Goal: Task Accomplishment & Management: Complete application form

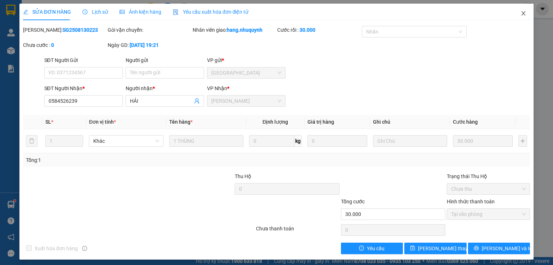
click at [520, 14] on icon "close" at bounding box center [523, 13] width 6 height 6
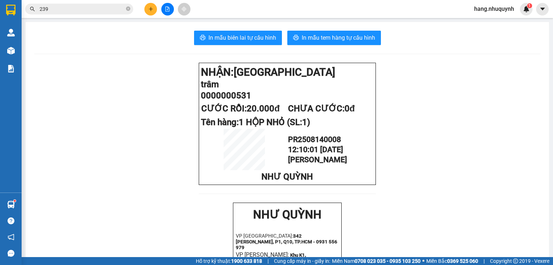
click at [109, 12] on input "239" at bounding box center [82, 9] width 85 height 8
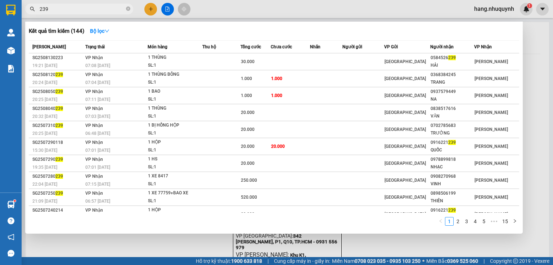
click at [109, 12] on input "239" at bounding box center [82, 9] width 85 height 8
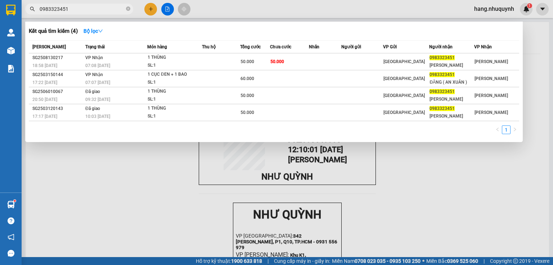
click at [116, 10] on input "0983323451" at bounding box center [82, 9] width 85 height 8
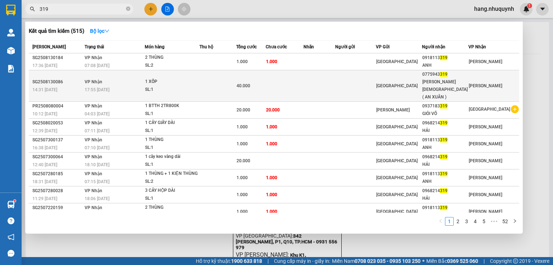
type input "319"
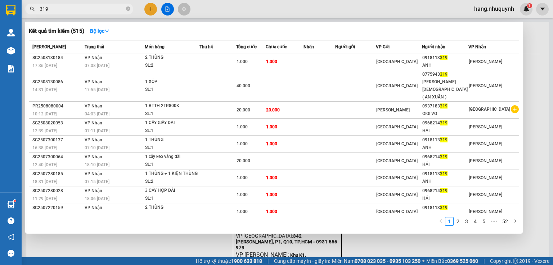
click at [488, 5] on div at bounding box center [276, 132] width 553 height 265
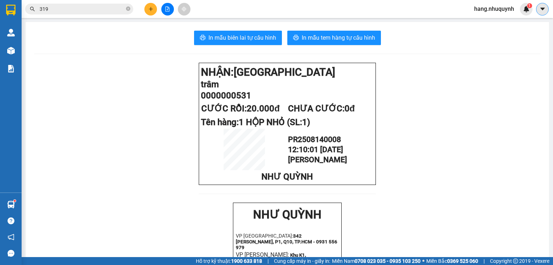
click at [541, 12] on icon "caret-down" at bounding box center [542, 9] width 6 height 6
click at [487, 7] on span "hang.nhuquynh" at bounding box center [493, 8] width 51 height 9
drag, startPoint x: 484, startPoint y: 23, endPoint x: 413, endPoint y: 4, distance: 73.4
click at [484, 23] on span "Đăng xuất" at bounding box center [497, 22] width 37 height 8
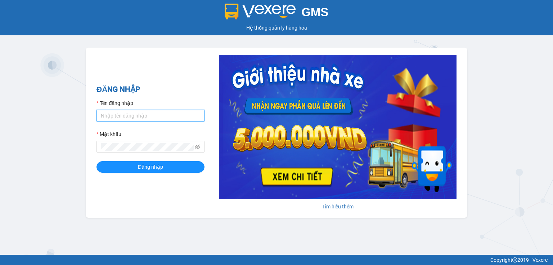
click at [132, 117] on input "Tên đăng nhập" at bounding box center [150, 116] width 108 height 12
type input "thao.nhuquynh"
click at [131, 143] on span at bounding box center [150, 147] width 108 height 12
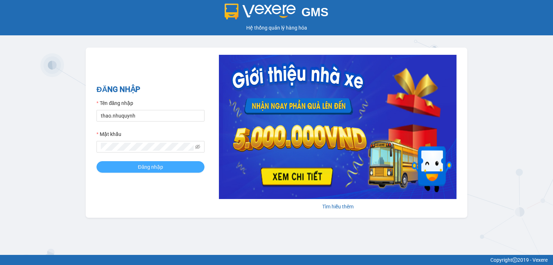
click at [128, 169] on button "Đăng nhập" at bounding box center [150, 167] width 108 height 12
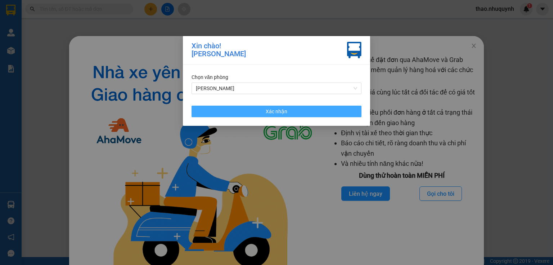
click at [297, 109] on button "Xác nhận" at bounding box center [276, 111] width 170 height 12
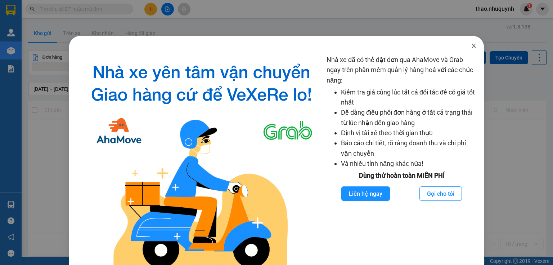
click at [466, 45] on span "Close" at bounding box center [474, 46] width 20 height 20
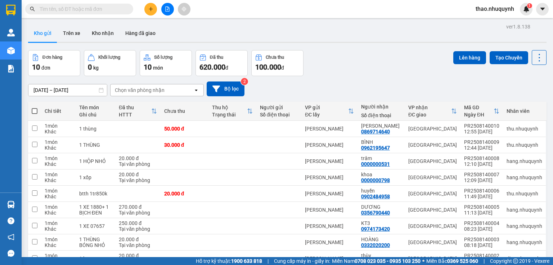
click at [117, 10] on input "text" at bounding box center [82, 9] width 85 height 8
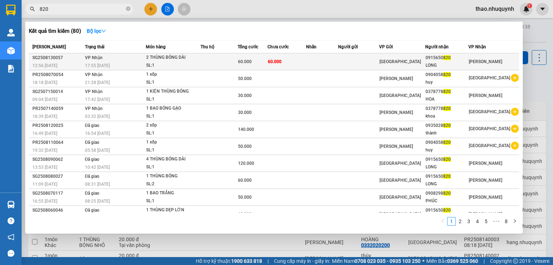
type input "820"
click at [193, 60] on div "2 THÙNG BÓNG DÀI" at bounding box center [173, 58] width 54 height 8
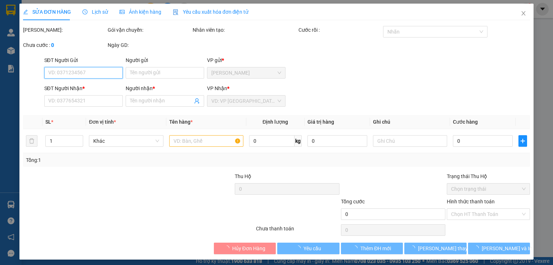
type input "0915650820"
type input "LONG"
type input "60.000"
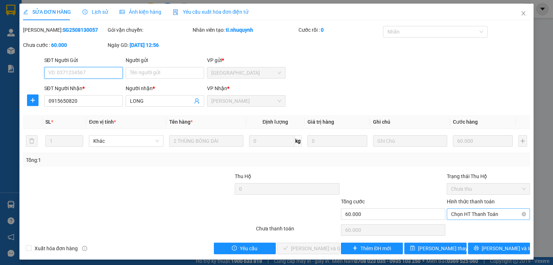
click at [458, 213] on span "Chọn HT Thanh Toán" at bounding box center [488, 213] width 74 height 11
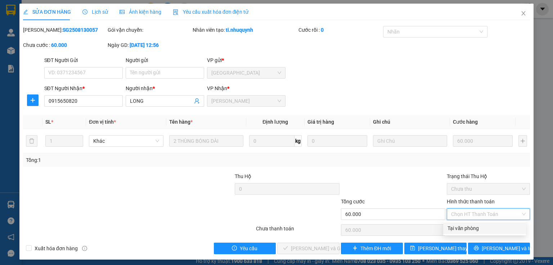
click at [458, 222] on div "Tại văn phòng" at bounding box center [484, 228] width 83 height 12
type input "0"
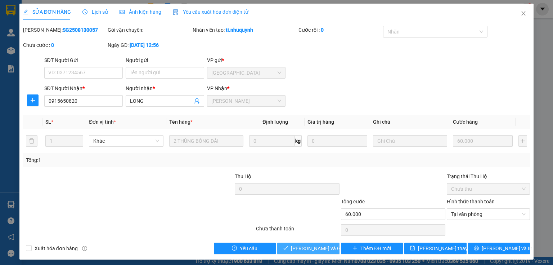
click at [307, 245] on span "[PERSON_NAME] và Giao hàng" at bounding box center [325, 248] width 69 height 8
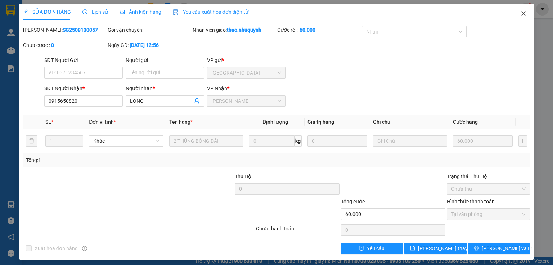
click at [520, 13] on icon "close" at bounding box center [523, 13] width 6 height 6
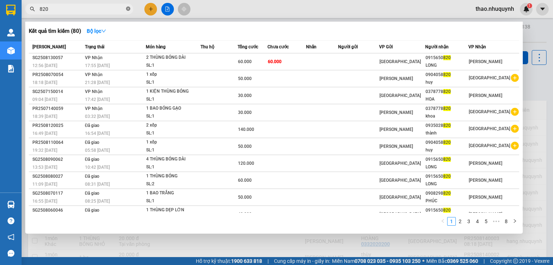
click at [128, 9] on icon "close-circle" at bounding box center [128, 8] width 4 height 4
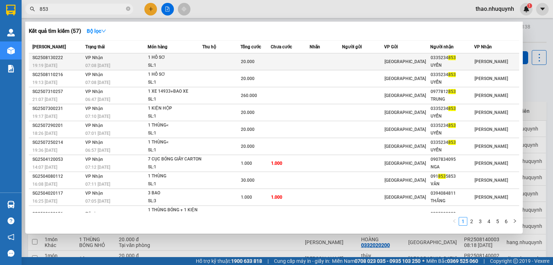
type input "853"
click at [114, 59] on td "VP Nhận 07:08 [DATE]" at bounding box center [115, 61] width 64 height 17
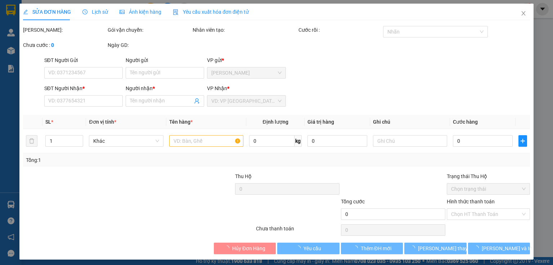
type input "0335234853"
type input "UYỂN"
type input "20.000"
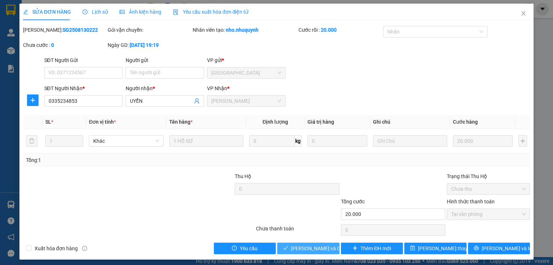
click at [295, 247] on span "[PERSON_NAME] và Giao hàng" at bounding box center [325, 248] width 69 height 8
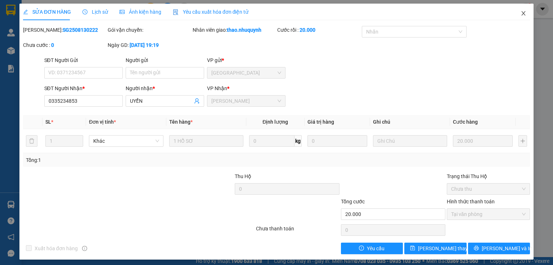
click at [521, 14] on icon "close" at bounding box center [523, 13] width 6 height 6
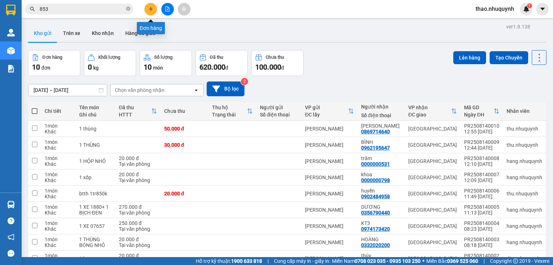
click at [147, 9] on button at bounding box center [150, 9] width 13 height 13
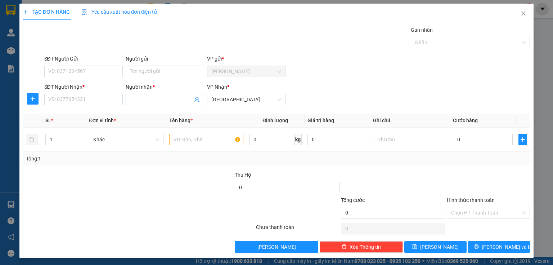
click at [143, 100] on input "Người nhận *" at bounding box center [161, 99] width 63 height 8
type input "ngọc"
click at [86, 98] on input "SĐT Người Nhận *" at bounding box center [83, 100] width 78 height 12
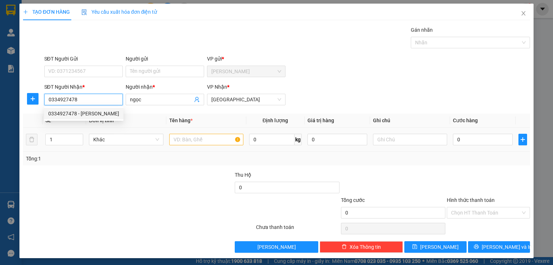
type input "0334927478"
click at [187, 140] on input "text" at bounding box center [206, 140] width 74 height 12
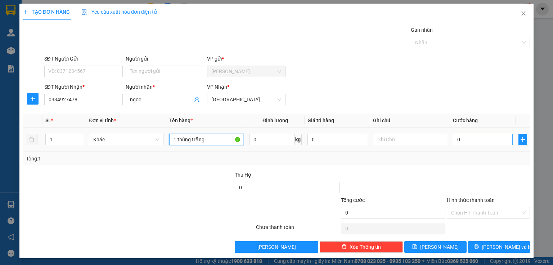
type input "1 thùng trắng"
click at [472, 138] on input "0" at bounding box center [483, 140] width 60 height 12
type input "3"
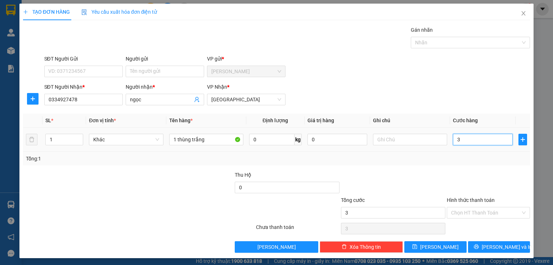
type input "30"
type input "300"
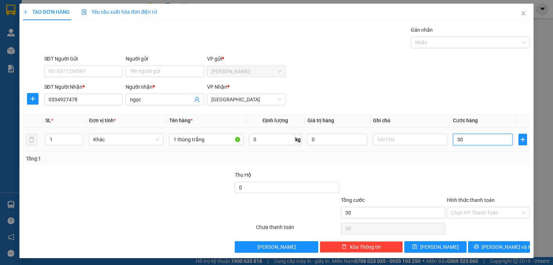
type input "300"
type input "3.000"
type input "30.000"
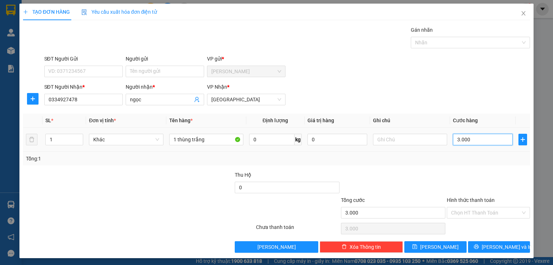
type input "30.000"
click at [458, 207] on input "Hình thức thanh toán" at bounding box center [485, 212] width 69 height 11
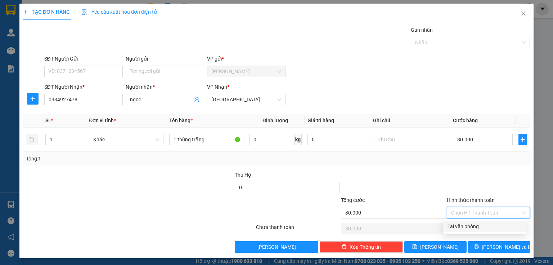
click at [458, 225] on div "Tại văn phòng" at bounding box center [484, 226] width 74 height 8
type input "0"
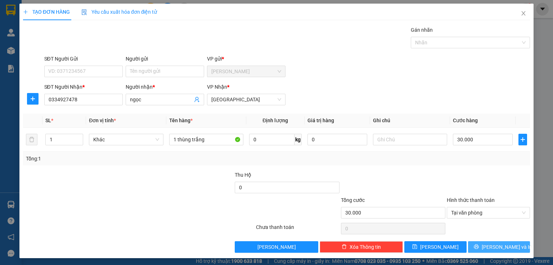
click at [478, 247] on button "[PERSON_NAME] và In" at bounding box center [499, 247] width 62 height 12
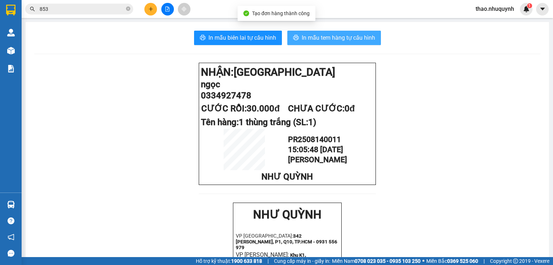
click at [315, 34] on span "In mẫu tem hàng tự cấu hình" at bounding box center [338, 37] width 73 height 9
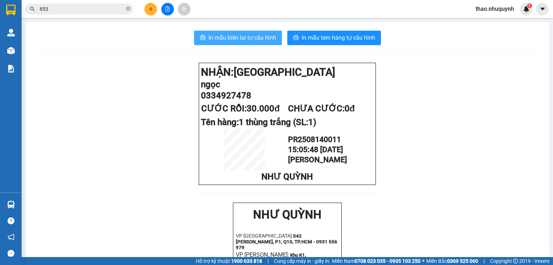
click at [232, 38] on span "In mẫu biên lai tự cấu hình" at bounding box center [242, 37] width 68 height 9
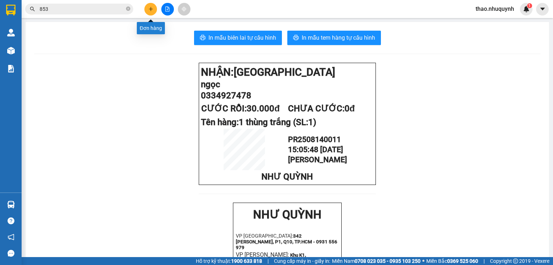
click at [152, 10] on icon "plus" at bounding box center [150, 8] width 5 height 5
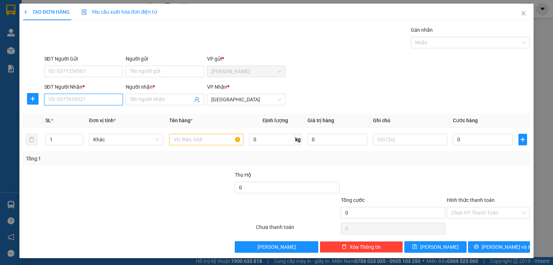
click at [90, 98] on input "SĐT Người Nhận *" at bounding box center [83, 100] width 78 height 12
type input "0000000932"
click at [76, 112] on div "0000000932 - ko tên" at bounding box center [82, 113] width 69 height 8
type input "ko tên"
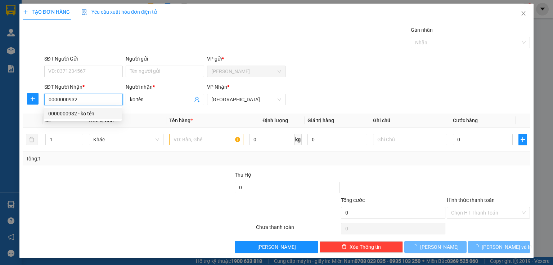
type input "120.000"
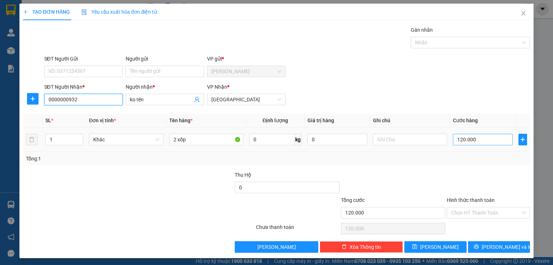
type input "0000000932"
click at [476, 140] on input "120.000" at bounding box center [483, 140] width 60 height 12
type input "1"
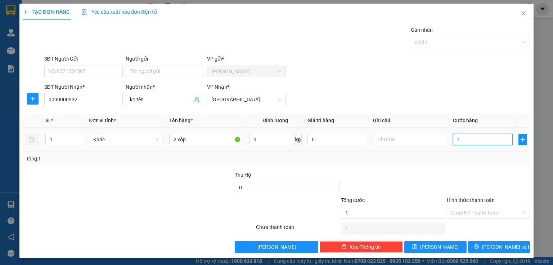
type input "11"
type input "110"
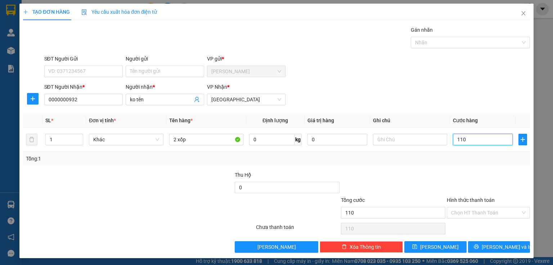
type input "110"
type input "110.000"
click at [468, 212] on input "Hình thức thanh toán" at bounding box center [485, 212] width 69 height 11
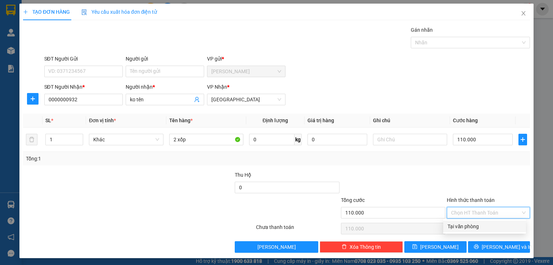
click at [466, 229] on div "Tại văn phòng" at bounding box center [484, 226] width 74 height 8
type input "0"
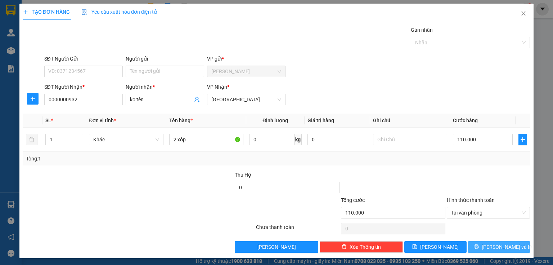
click at [471, 249] on button "[PERSON_NAME] và In" at bounding box center [499, 247] width 62 height 12
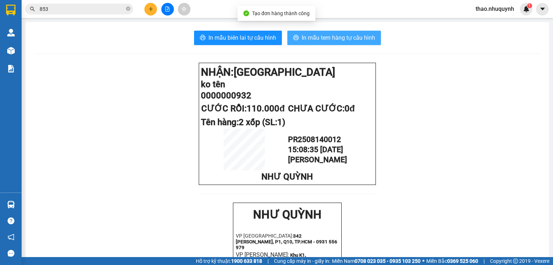
click at [312, 38] on span "In mẫu tem hàng tự cấu hình" at bounding box center [338, 37] width 73 height 9
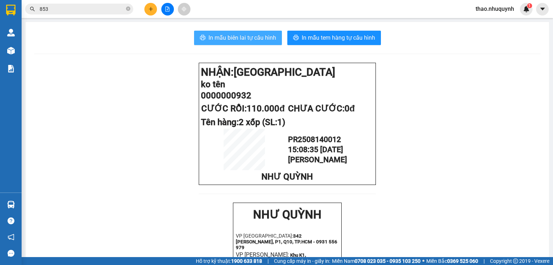
click at [236, 38] on span "In mẫu biên lai tự cấu hình" at bounding box center [242, 37] width 68 height 9
click at [233, 36] on span "In mẫu biên lai tự cấu hình" at bounding box center [242, 37] width 68 height 9
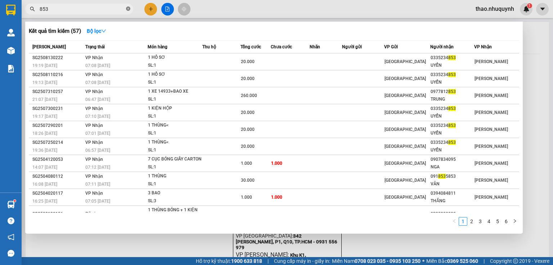
click at [128, 8] on icon "close-circle" at bounding box center [128, 8] width 4 height 4
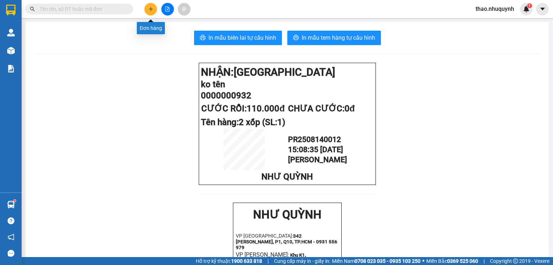
click at [151, 10] on icon "plus" at bounding box center [150, 8] width 5 height 5
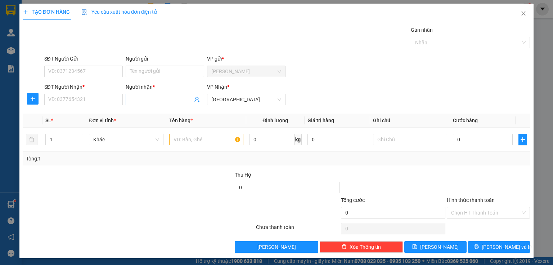
click at [138, 98] on input "Người nhận *" at bounding box center [161, 99] width 63 height 8
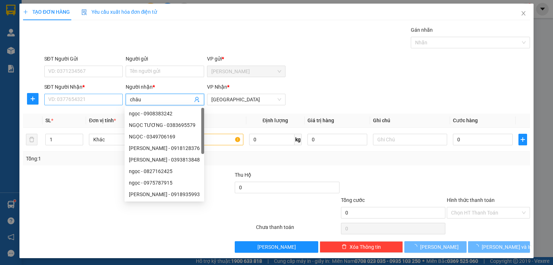
type input "châu"
click at [109, 101] on input "SĐT Người Nhận *" at bounding box center [83, 100] width 78 height 12
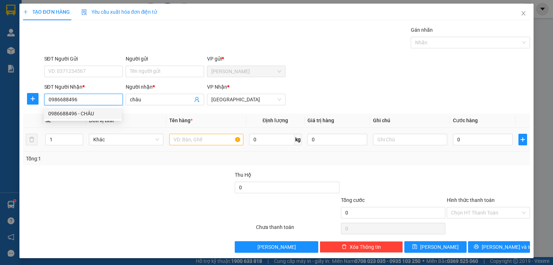
type input "0986688496"
click at [190, 143] on input "text" at bounding box center [206, 140] width 74 height 12
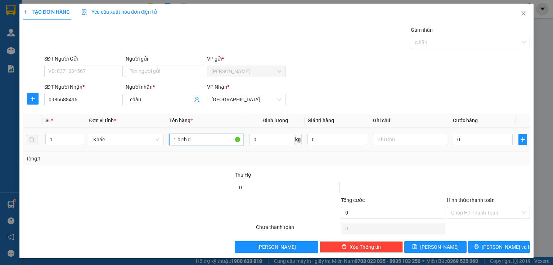
type input "1 bịch đe"
click at [468, 138] on input "0" at bounding box center [483, 140] width 60 height 12
click at [460, 215] on input "Hình thức thanh toán" at bounding box center [485, 212] width 69 height 11
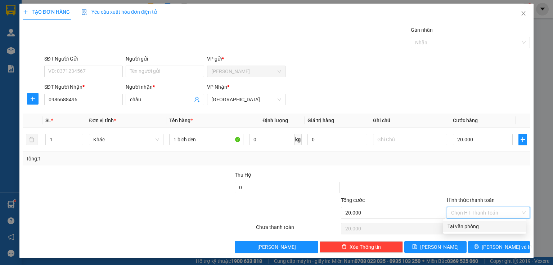
click at [457, 228] on div "Tại văn phòng" at bounding box center [484, 226] width 74 height 8
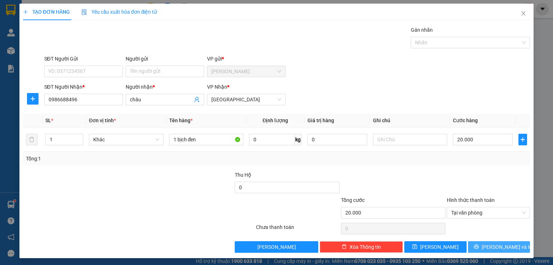
click at [478, 243] on button "[PERSON_NAME] và In" at bounding box center [499, 247] width 62 height 12
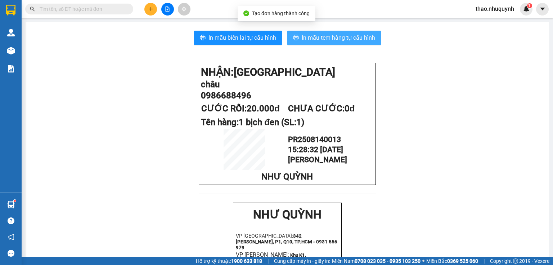
click at [334, 37] on span "In mẫu tem hàng tự cấu hình" at bounding box center [338, 37] width 73 height 9
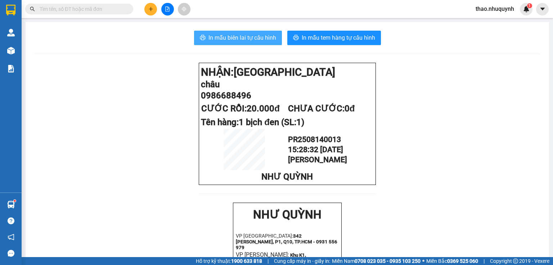
click at [232, 36] on span "In mẫu biên lai tự cấu hình" at bounding box center [242, 37] width 68 height 9
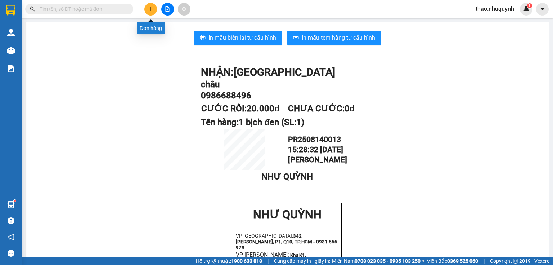
click at [148, 5] on button at bounding box center [150, 9] width 13 height 13
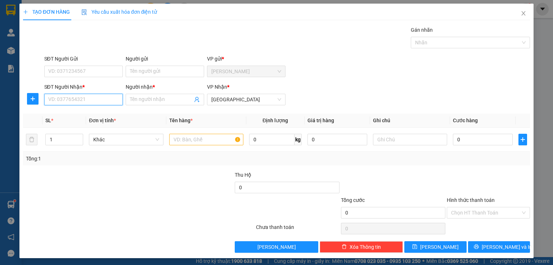
click at [70, 101] on input "SĐT Người Nhận *" at bounding box center [83, 100] width 78 height 12
click at [68, 115] on div "0389976535 - THỊNH" at bounding box center [82, 113] width 69 height 8
type input "0389976535"
type input "THỊNH"
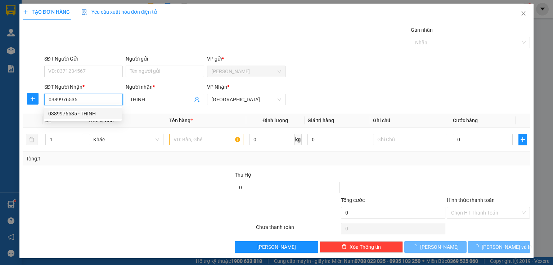
type input "90.000"
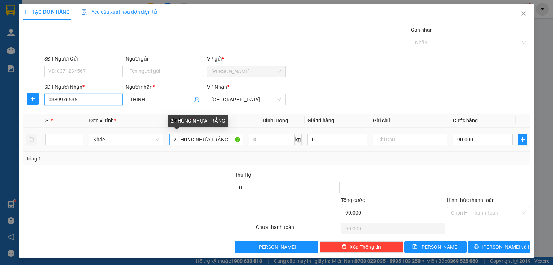
type input "0389976535"
click at [171, 136] on input "2 THÙNG NHỰA TRẮNG" at bounding box center [206, 140] width 74 height 12
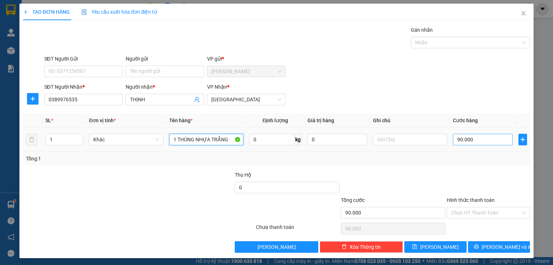
type input "1 THÙNG NHỰA TRẮNG"
click at [462, 140] on input "90.000" at bounding box center [483, 140] width 60 height 12
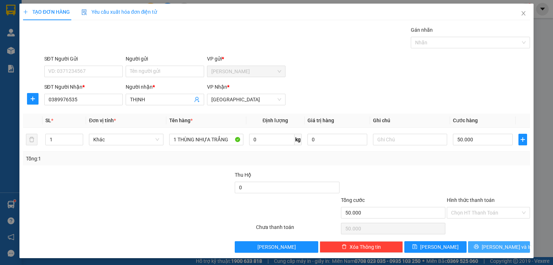
click at [474, 246] on button "[PERSON_NAME] và In" at bounding box center [499, 247] width 62 height 12
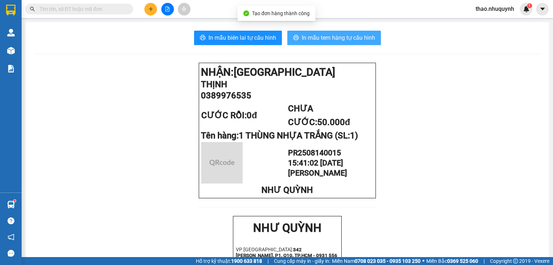
click at [320, 35] on span "In mẫu tem hàng tự cấu hình" at bounding box center [338, 37] width 73 height 9
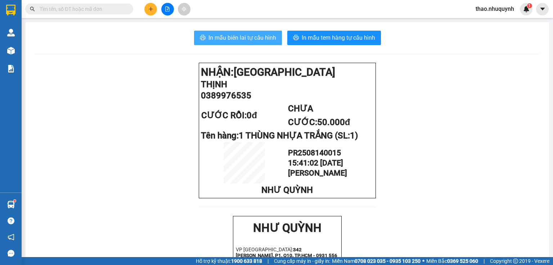
click at [261, 34] on span "In mẫu biên lai tự cấu hình" at bounding box center [242, 37] width 68 height 9
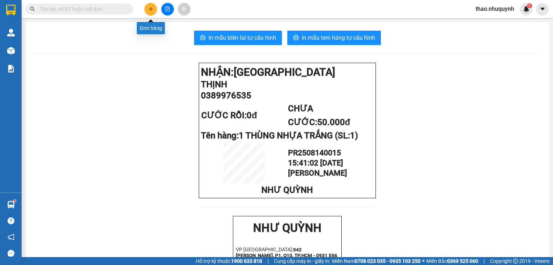
click at [153, 8] on icon "plus" at bounding box center [150, 8] width 5 height 5
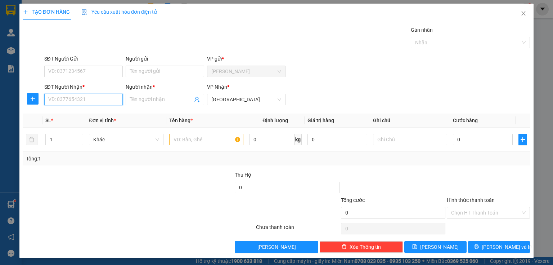
click at [96, 96] on input "SĐT Người Nhận *" at bounding box center [83, 100] width 78 height 12
click at [81, 115] on div "0929813777 - ĐẠT" at bounding box center [82, 113] width 69 height 8
type input "0929813777"
type input "ĐẠT"
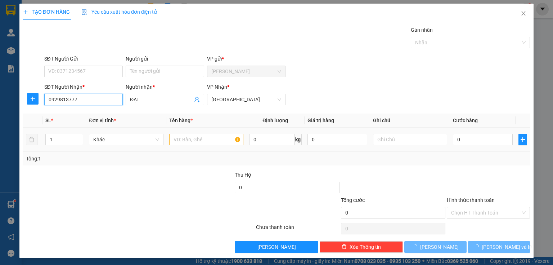
type input "40.000"
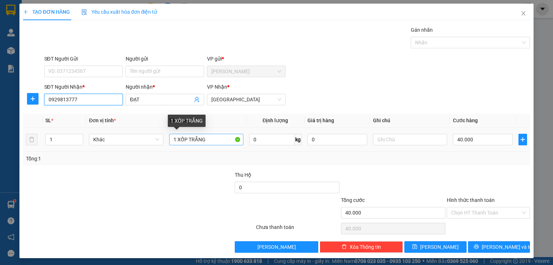
type input "0929813777"
click at [211, 138] on input "1 XỐP TRẮNG" at bounding box center [206, 140] width 74 height 12
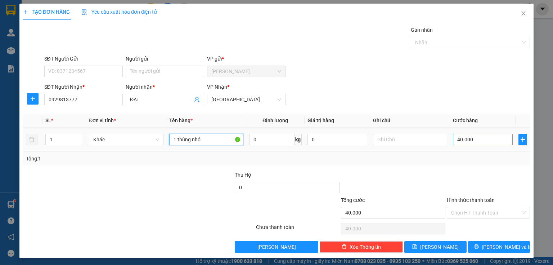
type input "1 thùng nhỏ"
click at [480, 140] on input "40.000" at bounding box center [483, 140] width 60 height 12
type input "2"
type input "20"
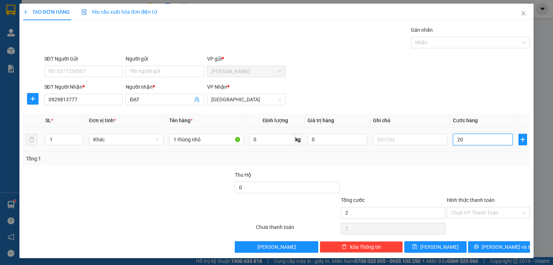
type input "20"
type input "200"
type input "2.000"
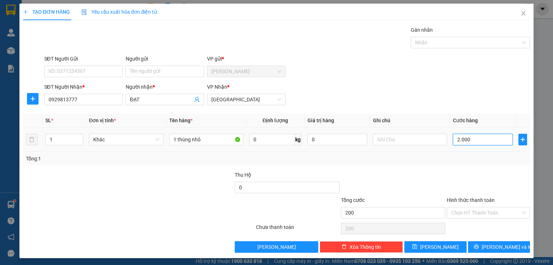
type input "2.000"
type input "20.000"
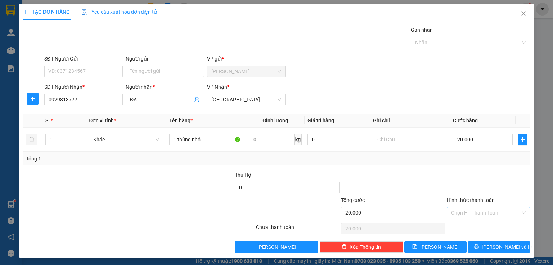
click at [466, 210] on input "Hình thức thanh toán" at bounding box center [485, 212] width 69 height 11
click at [462, 225] on div "Tại văn phòng" at bounding box center [484, 226] width 74 height 8
click at [475, 243] on button "[PERSON_NAME] và In" at bounding box center [499, 247] width 62 height 12
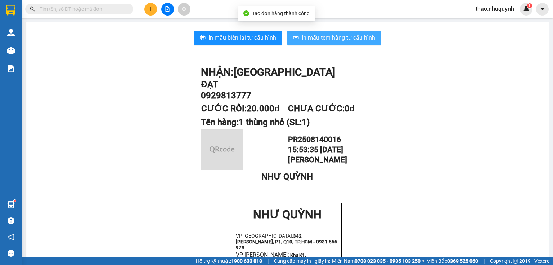
click at [321, 40] on span "In mẫu tem hàng tự cấu hình" at bounding box center [338, 37] width 73 height 9
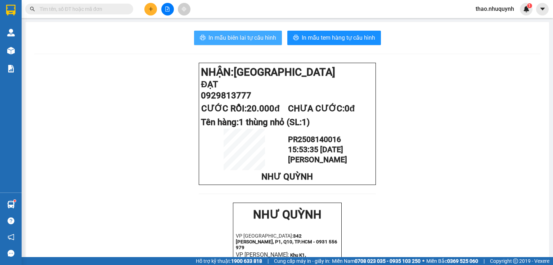
click at [215, 36] on span "In mẫu biên lai tự cấu hình" at bounding box center [242, 37] width 68 height 9
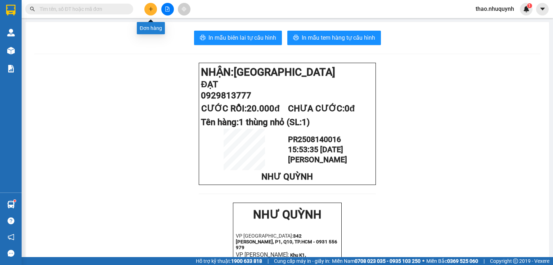
click at [150, 8] on icon "plus" at bounding box center [150, 8] width 5 height 5
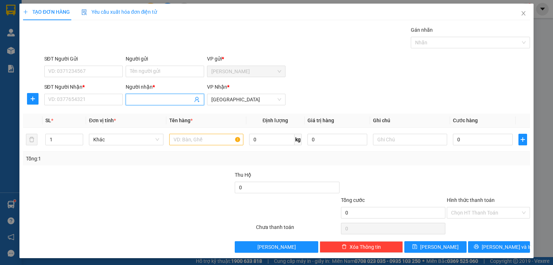
click at [134, 99] on input "Người nhận *" at bounding box center [161, 99] width 63 height 8
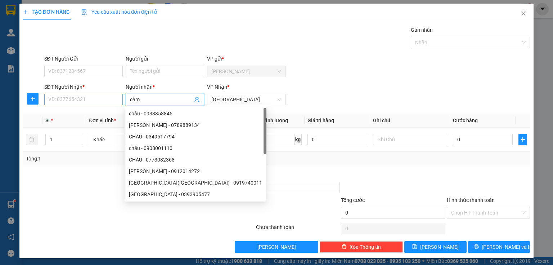
type input "cầm"
click at [96, 98] on input "SĐT Người Nhận *" at bounding box center [83, 100] width 78 height 12
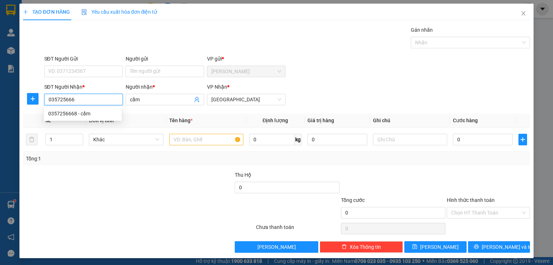
type input "0357256668"
click at [80, 114] on div "0357256668 - cầm" at bounding box center [82, 113] width 69 height 8
type input "20.000"
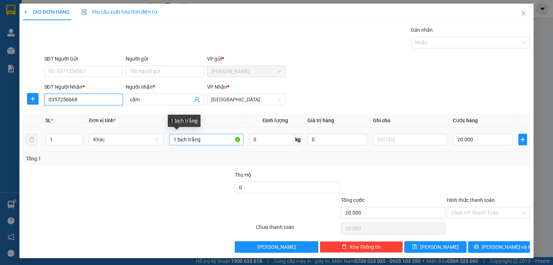
type input "0357256668"
drag, startPoint x: 206, startPoint y: 140, endPoint x: 176, endPoint y: 137, distance: 29.9
click at [176, 137] on input "1 bịch trắng" at bounding box center [206, 140] width 74 height 12
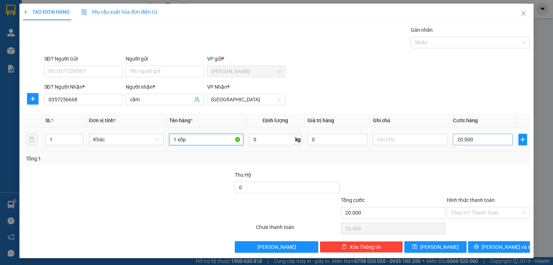
type input "1 xốp"
click at [472, 140] on input "20.000" at bounding box center [483, 140] width 60 height 12
type input "5"
type input "50"
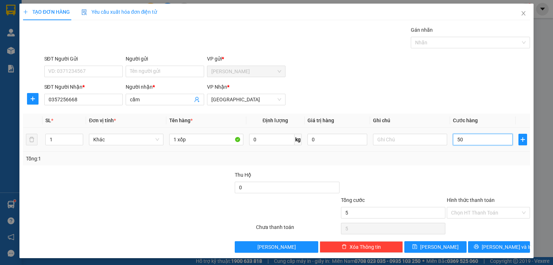
type input "50"
type input "500"
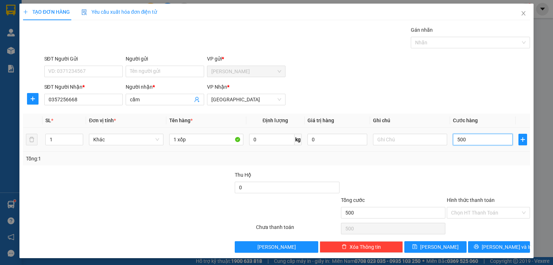
type input "5.000"
type input "50.000"
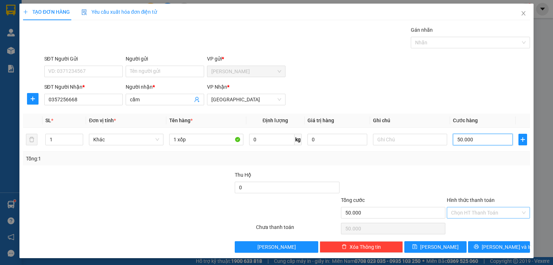
type input "50.000"
click at [451, 209] on input "Hình thức thanh toán" at bounding box center [485, 212] width 69 height 11
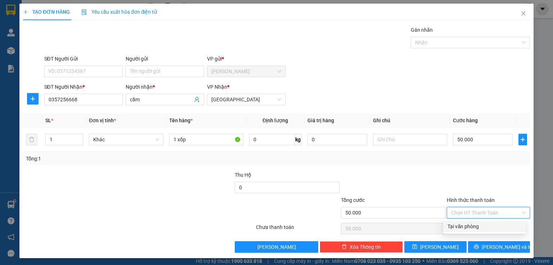
click at [452, 226] on div "Tại văn phòng" at bounding box center [484, 226] width 74 height 8
type input "0"
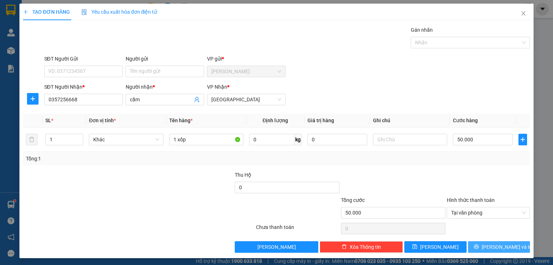
click at [495, 249] on span "[PERSON_NAME] và In" at bounding box center [507, 247] width 50 height 8
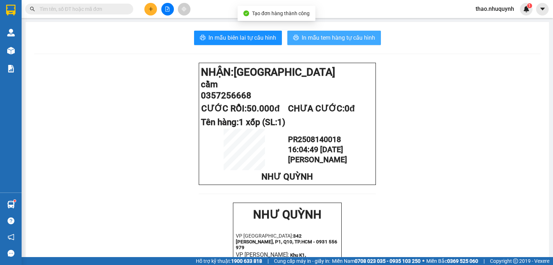
click at [307, 36] on span "In mẫu tem hàng tự cấu hình" at bounding box center [338, 37] width 73 height 9
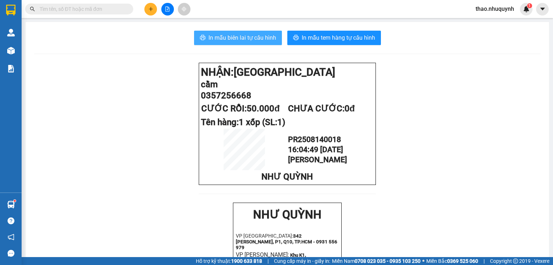
click at [228, 39] on span "In mẫu biên lai tự cấu hình" at bounding box center [242, 37] width 68 height 9
click at [119, 9] on input "text" at bounding box center [82, 9] width 85 height 8
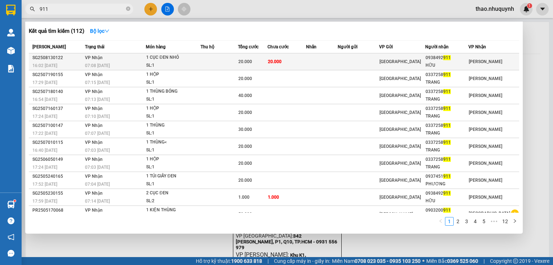
type input "911"
click at [274, 60] on span "20.000" at bounding box center [275, 61] width 14 height 5
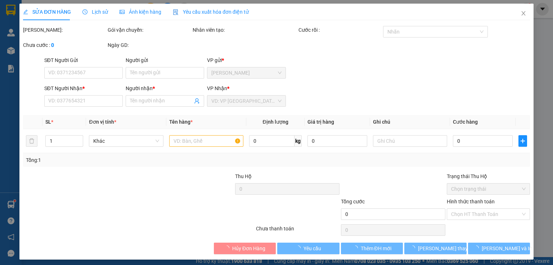
type input "0938492911"
type input "HỮU"
type input "20.000"
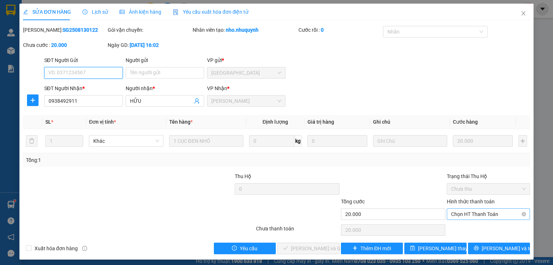
click at [466, 212] on span "Chọn HT Thanh Toán" at bounding box center [488, 213] width 74 height 11
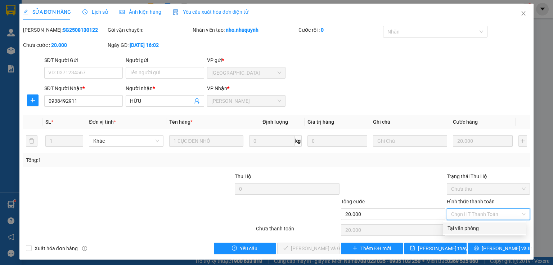
click at [461, 228] on div "Tại văn phòng" at bounding box center [484, 228] width 74 height 8
type input "0"
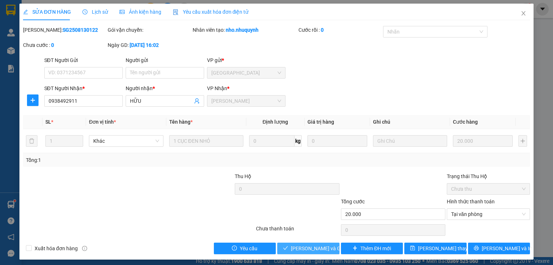
click at [297, 249] on span "[PERSON_NAME] và Giao hàng" at bounding box center [325, 248] width 69 height 8
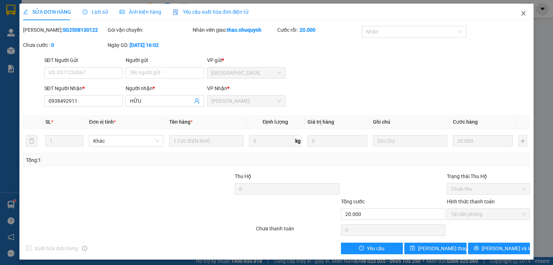
click at [516, 14] on span "Close" at bounding box center [523, 14] width 20 height 20
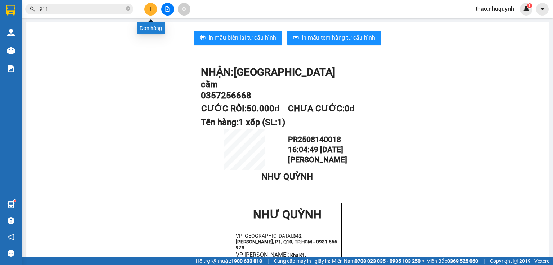
click at [148, 12] on button at bounding box center [150, 9] width 13 height 13
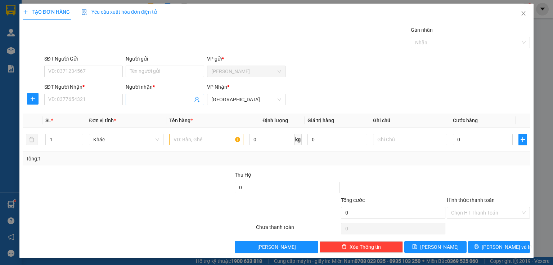
click at [154, 99] on input "Người nhận *" at bounding box center [161, 99] width 63 height 8
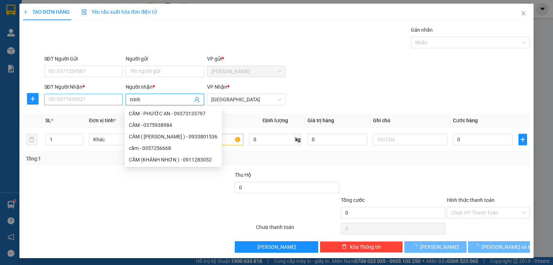
type input "trinh"
click at [61, 95] on input "SĐT Người Nhận *" at bounding box center [83, 100] width 78 height 12
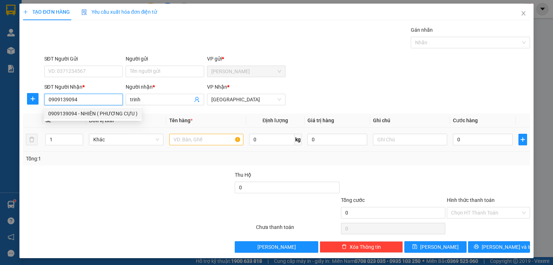
type input "0909139094"
click at [200, 139] on input "text" at bounding box center [206, 140] width 74 height 12
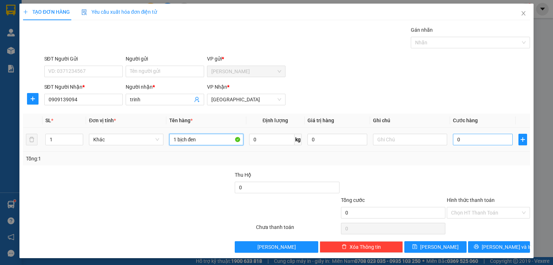
type input "1 bịch đen"
click at [470, 141] on input "0" at bounding box center [483, 140] width 60 height 12
type input "3"
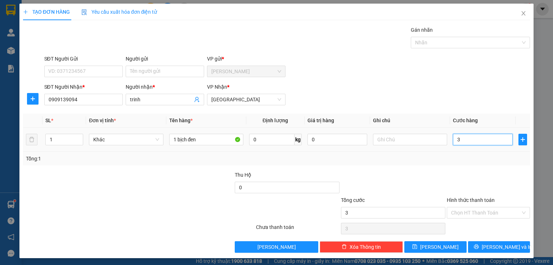
type input "30"
type input "300"
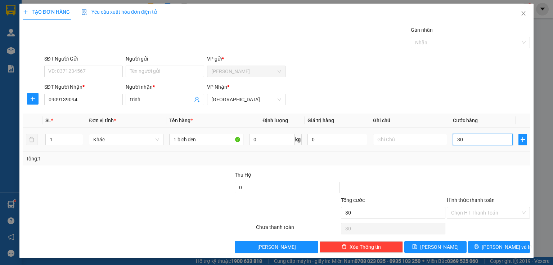
type input "300"
type input "3.000"
type input "30.000"
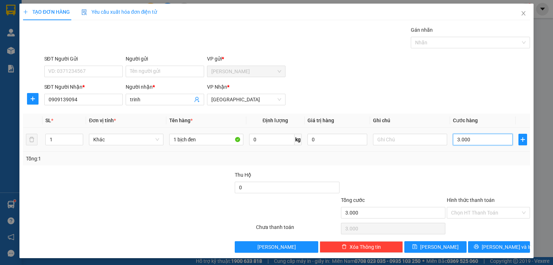
type input "30.000"
click at [461, 209] on input "Hình thức thanh toán" at bounding box center [485, 212] width 69 height 11
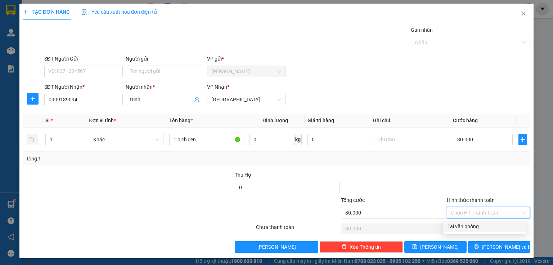
click at [459, 222] on div "Tại văn phòng" at bounding box center [484, 226] width 74 height 8
type input "0"
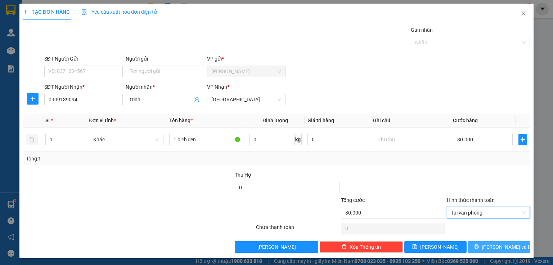
click at [476, 245] on button "[PERSON_NAME] và In" at bounding box center [499, 247] width 62 height 12
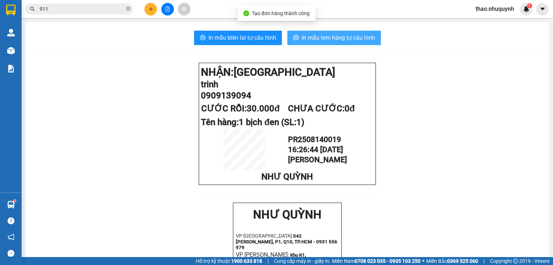
click at [331, 35] on span "In mẫu tem hàng tự cấu hình" at bounding box center [338, 37] width 73 height 9
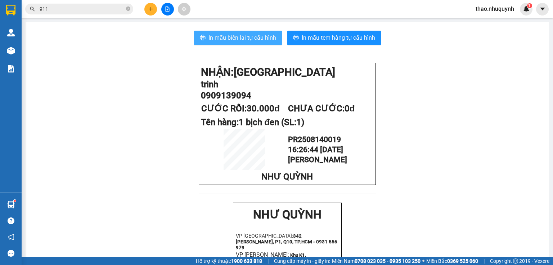
click at [234, 34] on span "In mẫu biên lai tự cấu hình" at bounding box center [242, 37] width 68 height 9
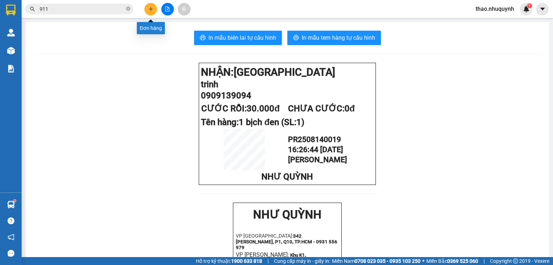
click at [147, 9] on button at bounding box center [150, 9] width 13 height 13
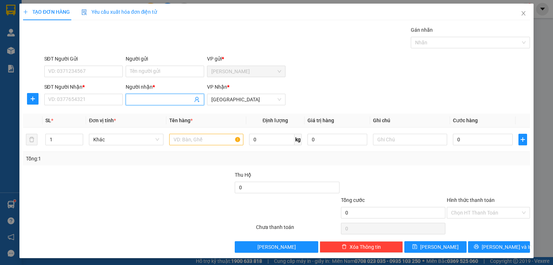
click at [141, 100] on input "Người nhận *" at bounding box center [161, 99] width 63 height 8
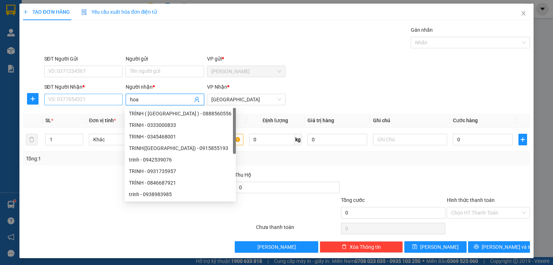
type input "hoa"
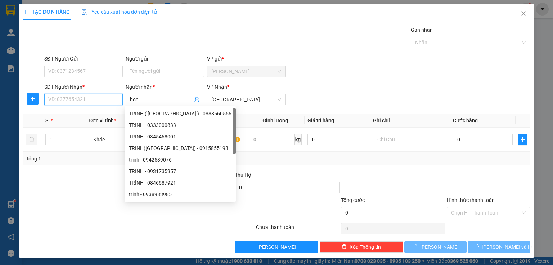
click at [100, 100] on input "SĐT Người Nhận *" at bounding box center [83, 100] width 78 height 12
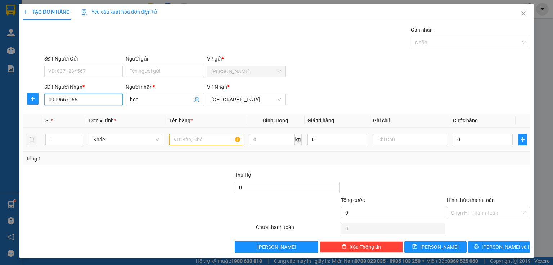
type input "0909667966"
click at [185, 139] on input "text" at bounding box center [206, 140] width 74 height 12
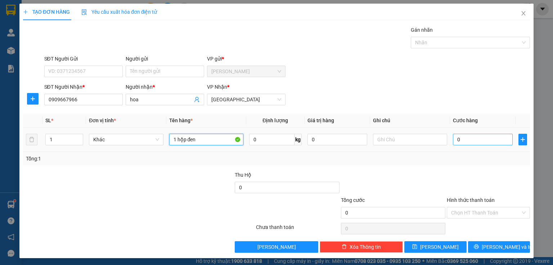
type input "1 hộp đen"
click at [467, 135] on input "0" at bounding box center [483, 140] width 60 height 12
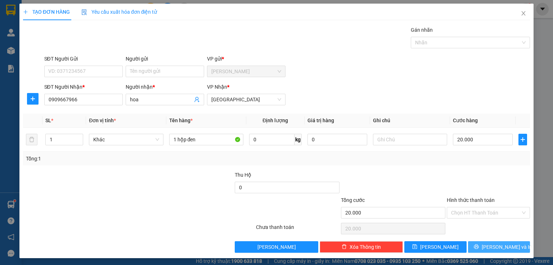
click at [478, 248] on button "[PERSON_NAME] và In" at bounding box center [499, 247] width 62 height 12
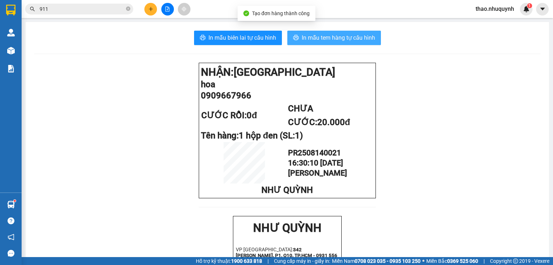
click at [334, 41] on span "In mẫu tem hàng tự cấu hình" at bounding box center [338, 37] width 73 height 9
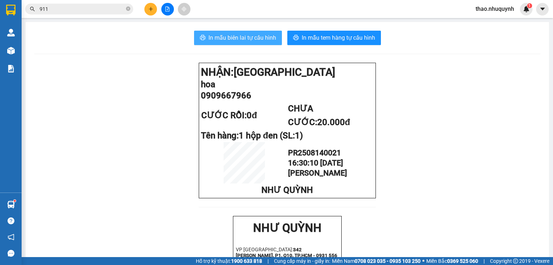
click at [258, 33] on span "In mẫu biên lai tự cấu hình" at bounding box center [242, 37] width 68 height 9
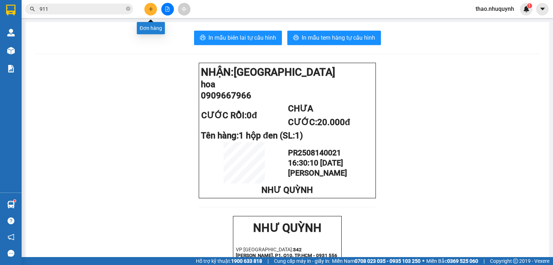
click at [152, 6] on icon "plus" at bounding box center [150, 8] width 5 height 5
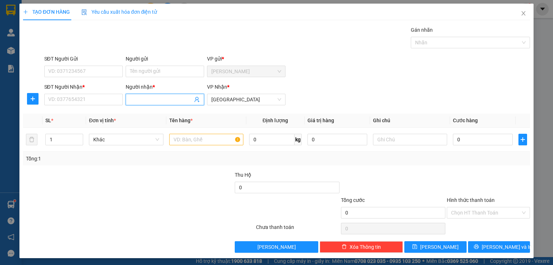
click at [139, 96] on input "Người nhận *" at bounding box center [161, 99] width 63 height 8
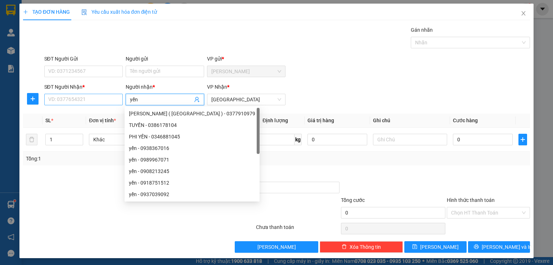
type input "yến"
click at [99, 100] on input "SĐT Người Nhận *" at bounding box center [83, 100] width 78 height 12
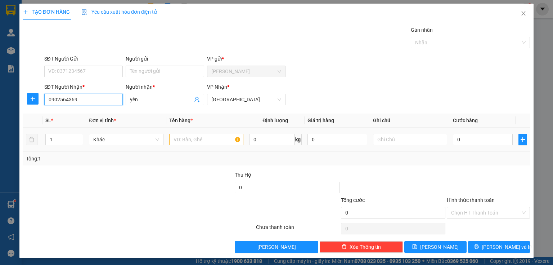
type input "0902564369"
drag, startPoint x: 210, startPoint y: 136, endPoint x: 245, endPoint y: 3, distance: 137.7
click at [210, 135] on input "text" at bounding box center [206, 140] width 74 height 12
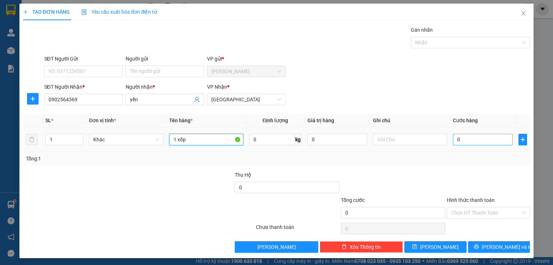
type input "1 xốp"
click at [463, 137] on input "0" at bounding box center [483, 140] width 60 height 12
type input "2"
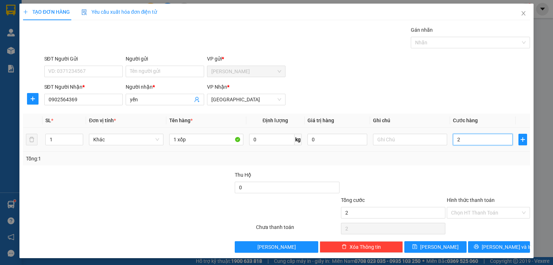
type input "20"
type input "200"
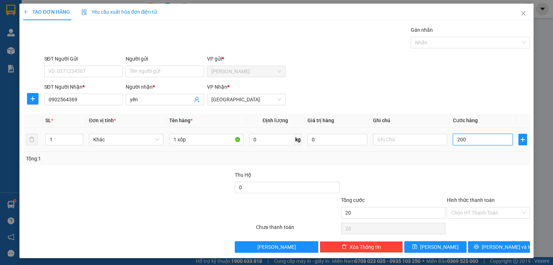
type input "200"
type input "20"
type input "2"
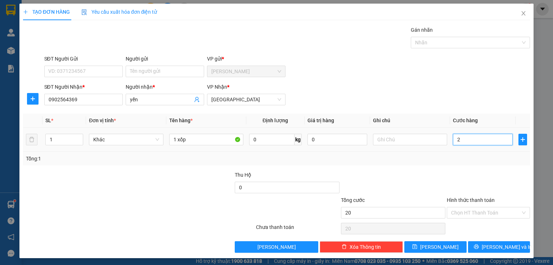
type input "2"
type input "0"
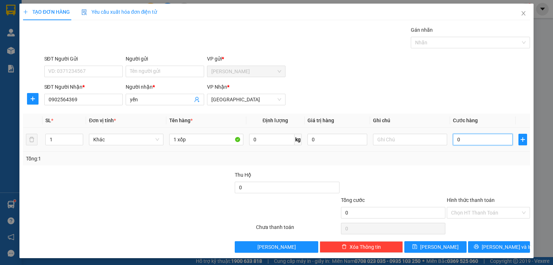
type input "03"
type input "3"
type input "030"
type input "30"
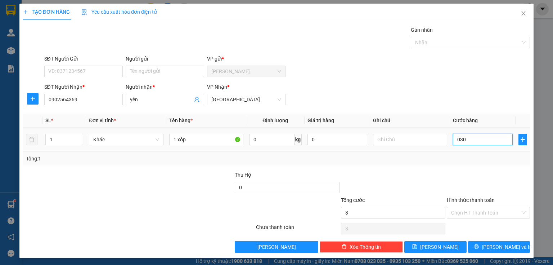
type input "30"
type input "0.300"
type input "300"
type input "03.000"
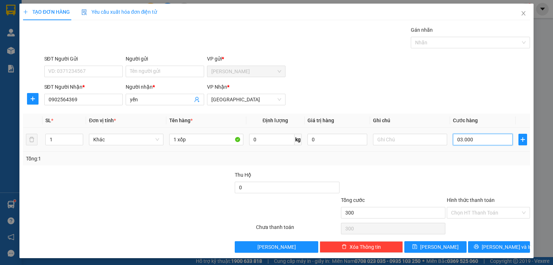
type input "3.000"
type input "030.000"
type input "30.000"
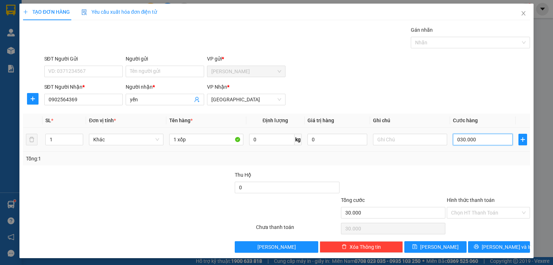
drag, startPoint x: 453, startPoint y: 136, endPoint x: 506, endPoint y: 141, distance: 53.2
click at [506, 141] on input "030.000" at bounding box center [483, 140] width 60 height 12
type input "3"
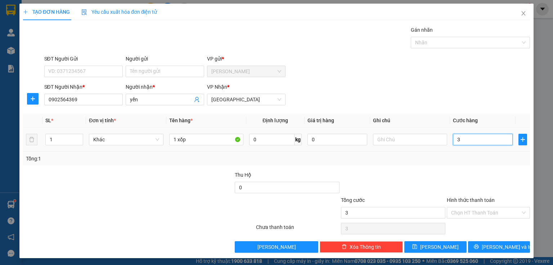
type input "30"
type input "300"
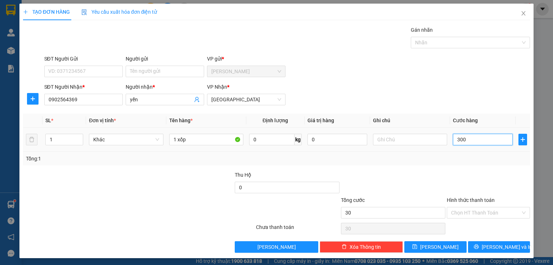
type input "300"
type input "3.000"
type input "30.000"
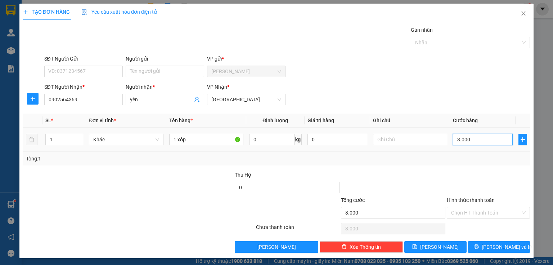
type input "30.000"
click at [470, 211] on input "Hình thức thanh toán" at bounding box center [485, 212] width 69 height 11
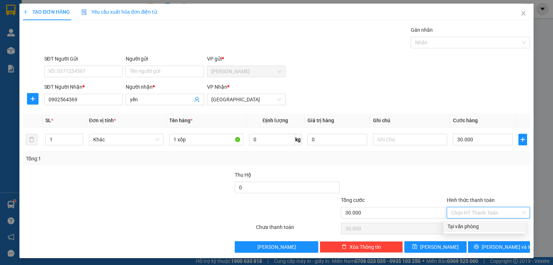
click at [459, 230] on div "Tại văn phòng" at bounding box center [484, 226] width 83 height 12
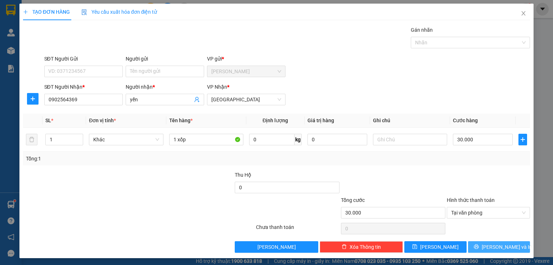
click at [478, 247] on button "[PERSON_NAME] và In" at bounding box center [499, 247] width 62 height 12
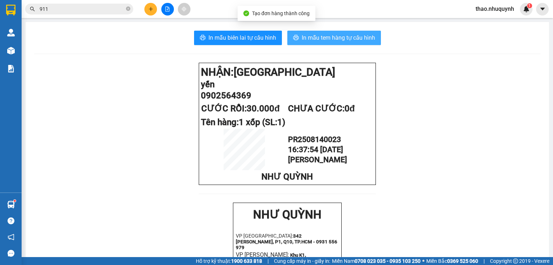
click at [338, 33] on span "In mẫu tem hàng tự cấu hình" at bounding box center [338, 37] width 73 height 9
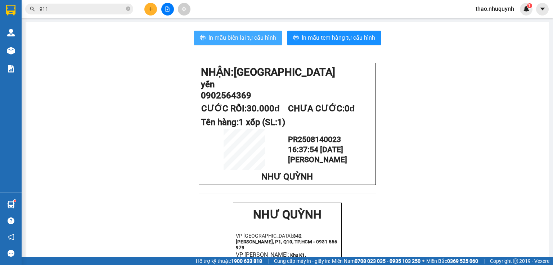
click at [240, 39] on span "In mẫu biên lai tự cấu hình" at bounding box center [242, 37] width 68 height 9
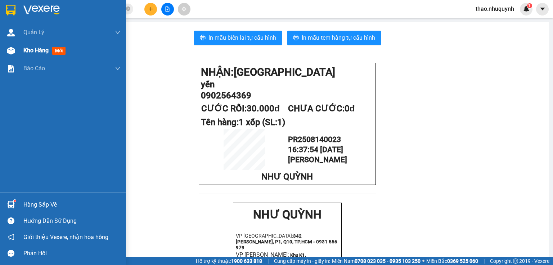
click at [27, 51] on span "Kho hàng" at bounding box center [35, 50] width 25 height 7
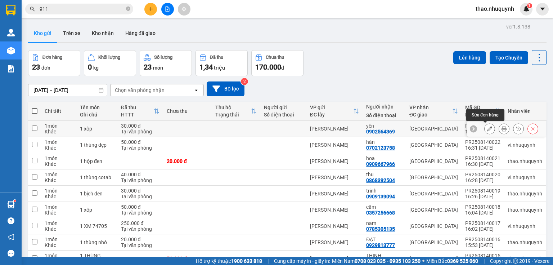
click at [487, 129] on icon at bounding box center [489, 128] width 5 height 5
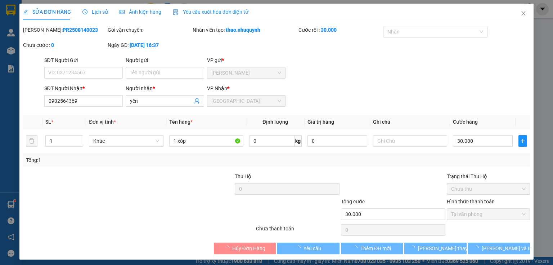
type input "0902564369"
type input "yến"
type input "30.000"
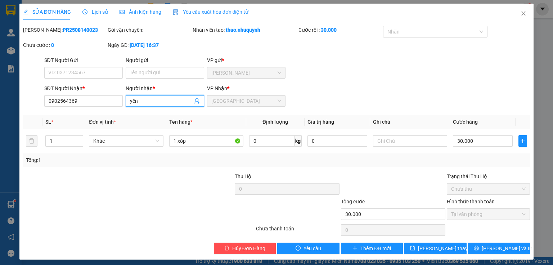
drag, startPoint x: 145, startPoint y: 101, endPoint x: 87, endPoint y: 91, distance: 58.8
click at [87, 91] on div "SĐT Người Nhận * 0902564369 Người nhận * yến yến VP Nhận * [GEOGRAPHIC_DATA]" at bounding box center [287, 96] width 489 height 25
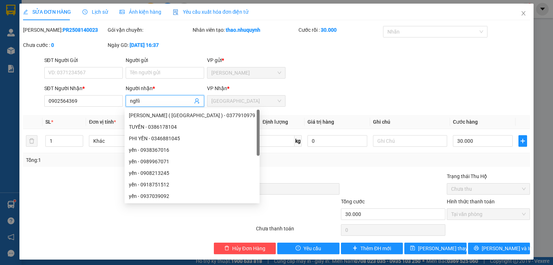
type input "nghĩa"
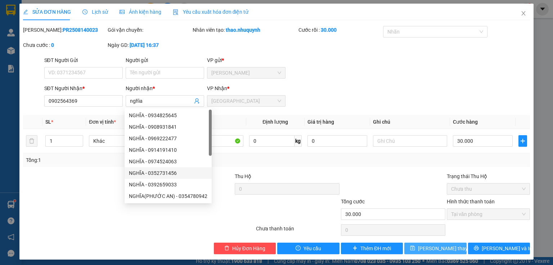
click at [440, 249] on span "[PERSON_NAME] thay đổi" at bounding box center [447, 248] width 58 height 8
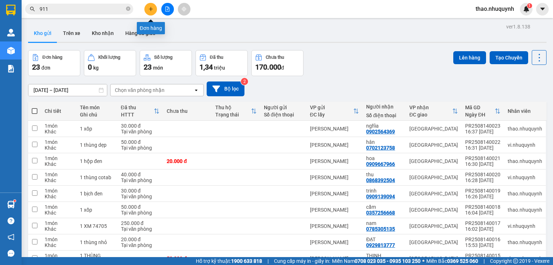
click at [148, 9] on icon "plus" at bounding box center [150, 8] width 5 height 5
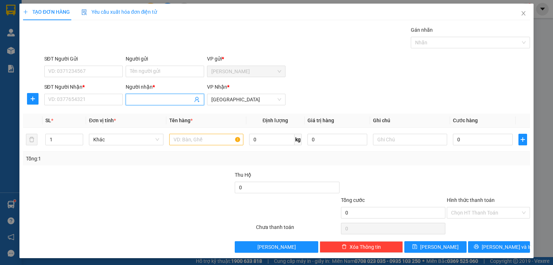
click at [145, 96] on input "Người nhận *" at bounding box center [161, 99] width 63 height 8
type input "phai"
click at [80, 98] on input "SĐT Người Nhận *" at bounding box center [83, 100] width 78 height 12
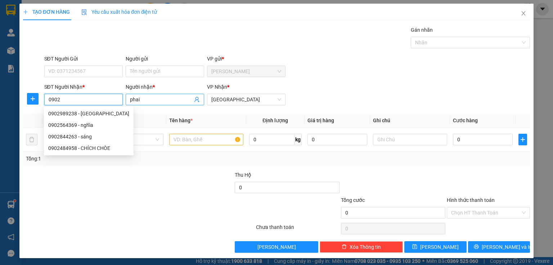
type input "0902"
click at [150, 98] on input "phai" at bounding box center [161, 99] width 63 height 8
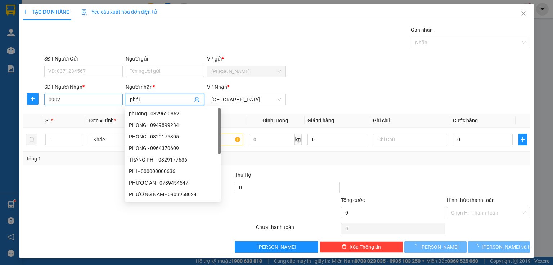
type input "phái"
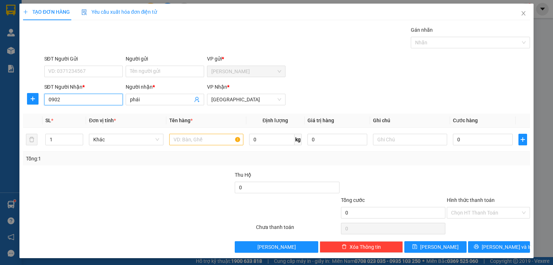
click at [77, 99] on input "0902" at bounding box center [83, 100] width 78 height 12
type input "0902654082"
click at [187, 139] on input "text" at bounding box center [206, 140] width 74 height 12
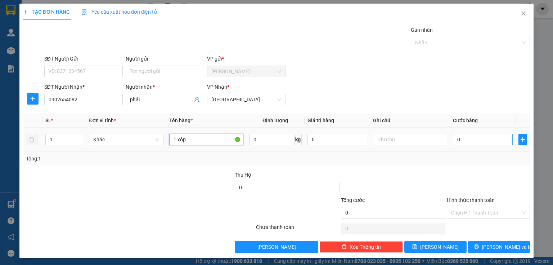
type input "1 xốp"
click at [471, 141] on input "0" at bounding box center [483, 140] width 60 height 12
type input "3"
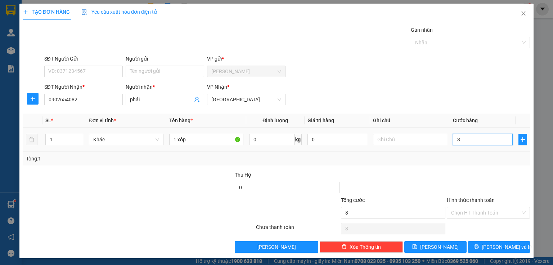
type input "30"
type input "300"
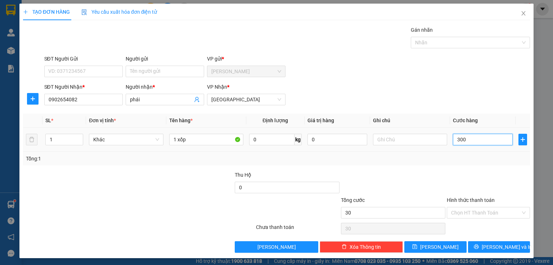
type input "300"
type input "3.000"
type input "30.000"
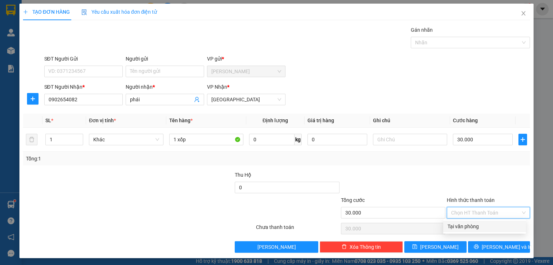
click at [459, 208] on input "Hình thức thanh toán" at bounding box center [485, 212] width 69 height 11
click at [460, 223] on div "Tại văn phòng" at bounding box center [484, 226] width 74 height 8
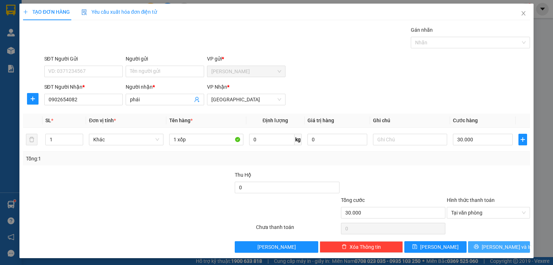
click at [472, 244] on button "[PERSON_NAME] và In" at bounding box center [499, 247] width 62 height 12
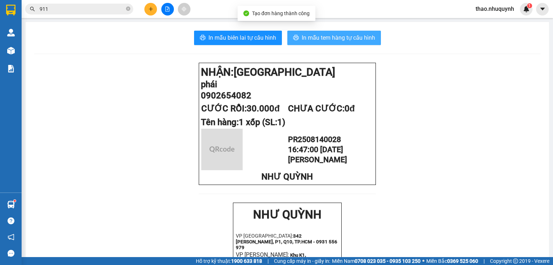
click at [316, 35] on span "In mẫu tem hàng tự cấu hình" at bounding box center [338, 37] width 73 height 9
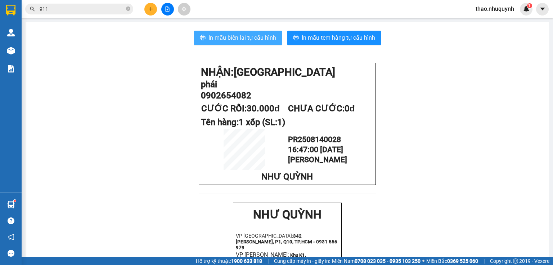
click at [243, 33] on span "In mẫu biên lai tự cấu hình" at bounding box center [242, 37] width 68 height 9
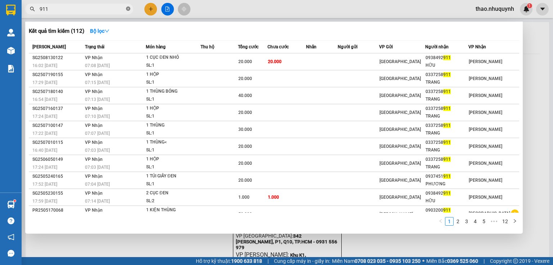
click at [128, 9] on icon "close-circle" at bounding box center [128, 8] width 4 height 4
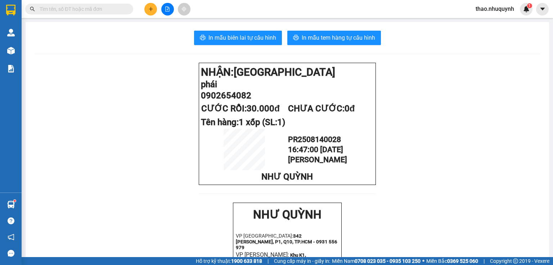
click at [124, 9] on input "text" at bounding box center [82, 9] width 85 height 8
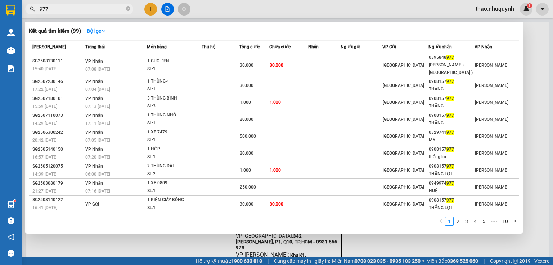
click at [153, 9] on div at bounding box center [276, 132] width 553 height 265
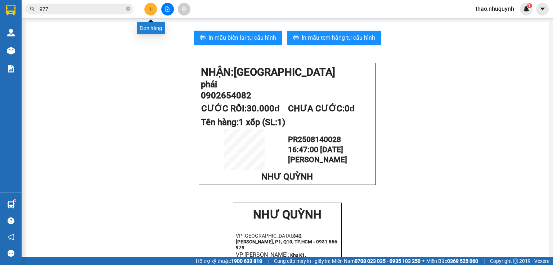
click at [152, 10] on icon "plus" at bounding box center [150, 8] width 5 height 5
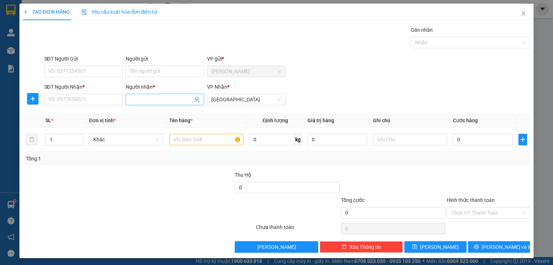
click at [138, 95] on input "Người nhận *" at bounding box center [161, 99] width 63 height 8
click at [165, 115] on div "vân kt - 0933405662" at bounding box center [163, 113] width 69 height 8
click at [187, 141] on input "text" at bounding box center [206, 140] width 74 height 12
click at [476, 140] on input "0" at bounding box center [483, 140] width 60 height 12
click at [456, 210] on input "Hình thức thanh toán" at bounding box center [485, 212] width 69 height 11
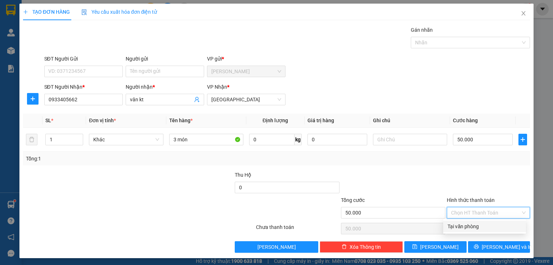
click at [454, 227] on div "Tại văn phòng" at bounding box center [484, 226] width 74 height 8
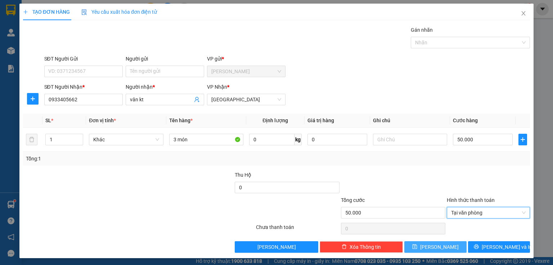
click at [414, 245] on button "[PERSON_NAME]" at bounding box center [435, 247] width 62 height 12
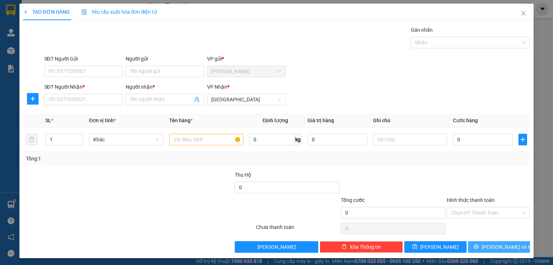
click at [478, 246] on icon "printer" at bounding box center [476, 246] width 5 height 5
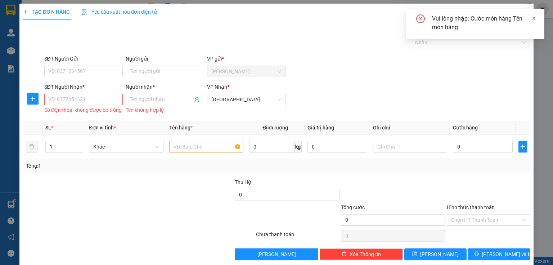
click at [533, 22] on link at bounding box center [533, 18] width 5 height 8
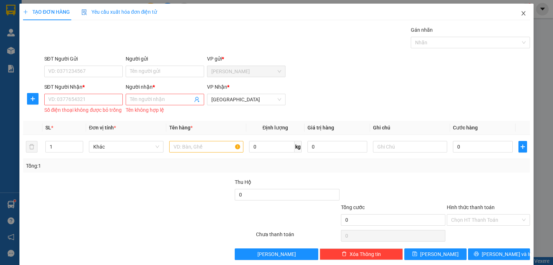
click at [521, 13] on icon "close" at bounding box center [523, 13] width 4 height 4
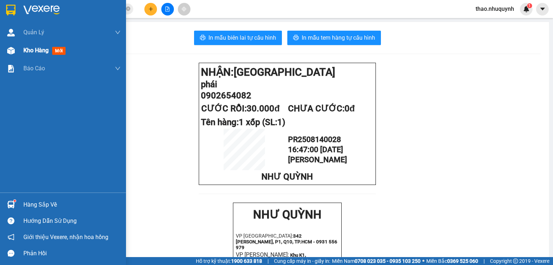
click at [36, 48] on span "Kho hàng" at bounding box center [35, 50] width 25 height 7
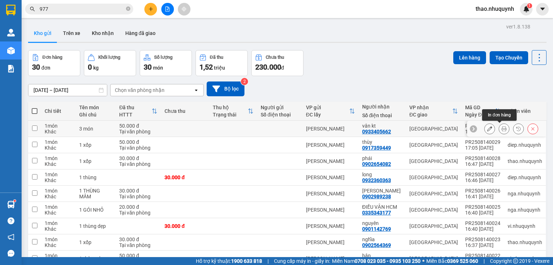
click at [501, 128] on icon at bounding box center [503, 128] width 5 height 5
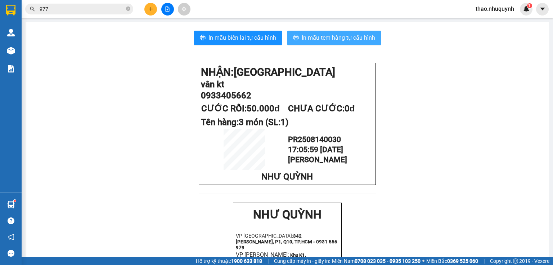
click at [316, 37] on span "In mẫu tem hàng tự cấu hình" at bounding box center [338, 37] width 73 height 9
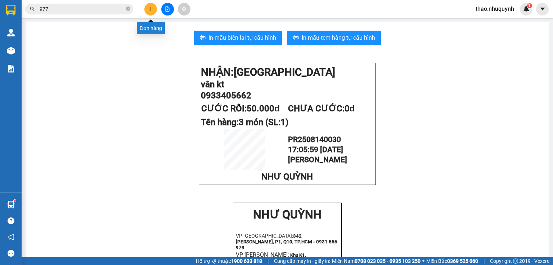
click at [149, 10] on icon "plus" at bounding box center [150, 8] width 5 height 5
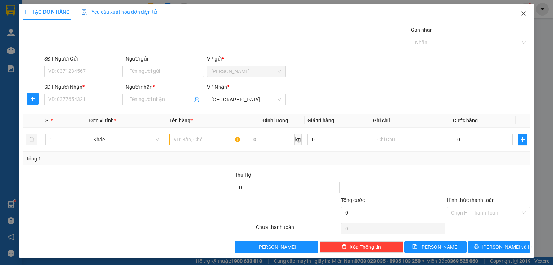
click at [520, 14] on icon "close" at bounding box center [523, 13] width 6 height 6
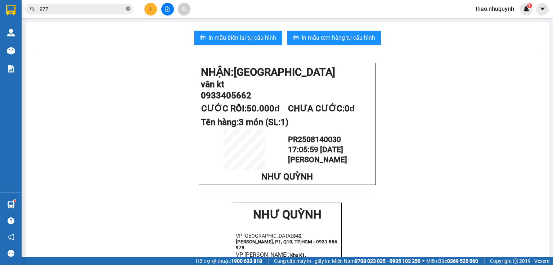
click at [126, 9] on icon "close-circle" at bounding box center [128, 8] width 4 height 4
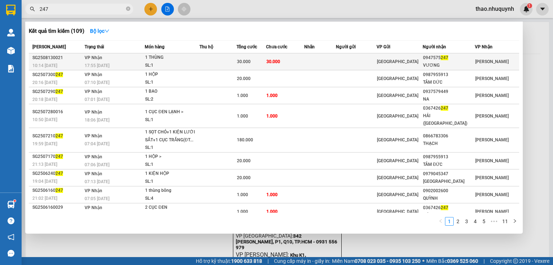
click at [166, 60] on div "1 THÙNG" at bounding box center [172, 58] width 54 height 8
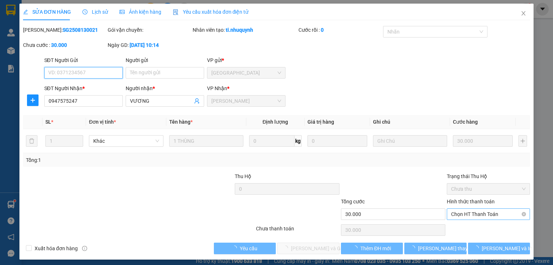
click at [453, 216] on span "Chọn HT Thanh Toán" at bounding box center [488, 213] width 74 height 11
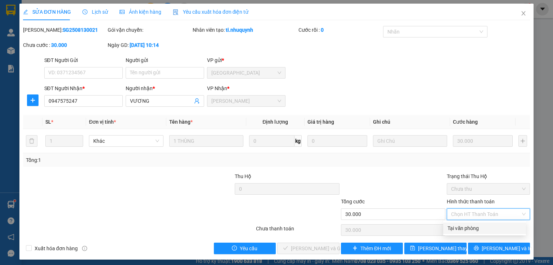
click at [456, 228] on div "Tại văn phòng" at bounding box center [484, 228] width 74 height 8
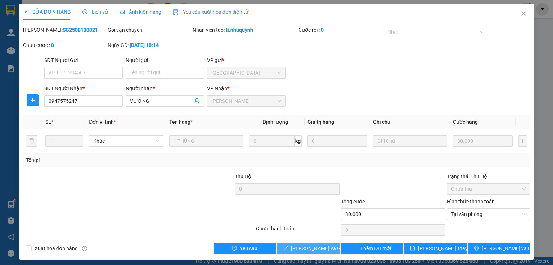
click at [291, 244] on span "[PERSON_NAME] và Giao hàng" at bounding box center [325, 248] width 69 height 8
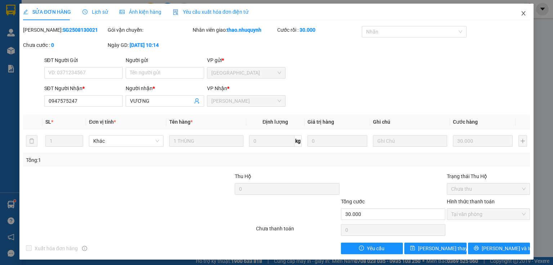
click at [520, 12] on icon "close" at bounding box center [523, 13] width 6 height 6
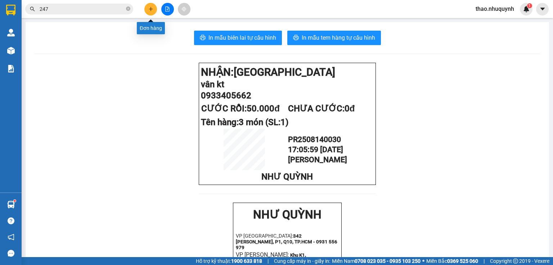
click at [154, 10] on button at bounding box center [150, 9] width 13 height 13
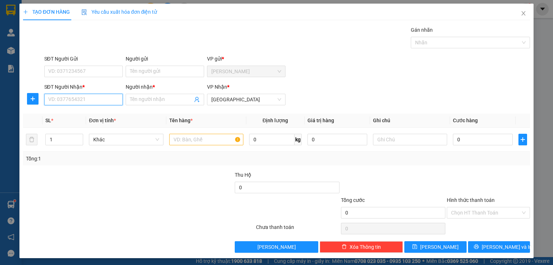
click at [81, 101] on input "SĐT Người Nhận *" at bounding box center [83, 100] width 78 height 12
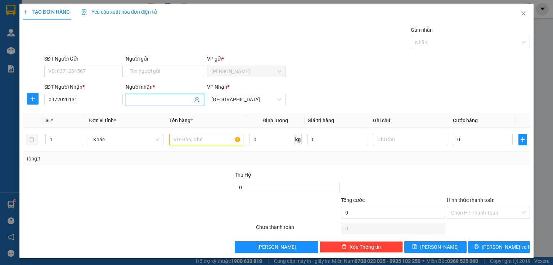
click at [139, 101] on input "Người nhận *" at bounding box center [161, 99] width 63 height 8
click at [178, 139] on input "text" at bounding box center [206, 140] width 74 height 12
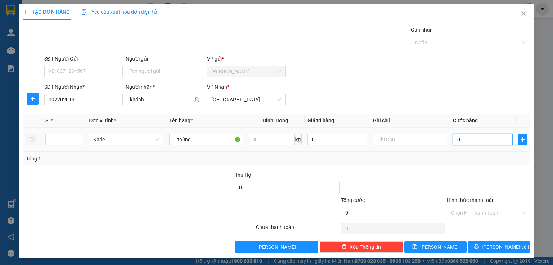
click at [465, 137] on input "0" at bounding box center [483, 140] width 60 height 12
click at [458, 209] on input "Hình thức thanh toán" at bounding box center [485, 212] width 69 height 11
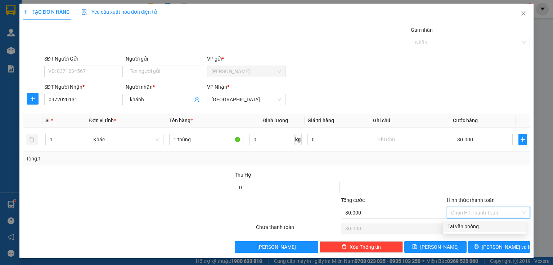
click at [461, 226] on div "Tại văn phòng" at bounding box center [484, 226] width 74 height 8
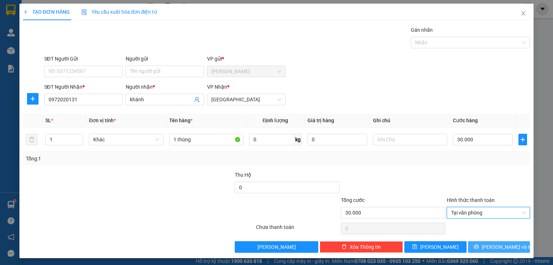
click at [473, 249] on button "[PERSON_NAME] và In" at bounding box center [499, 247] width 62 height 12
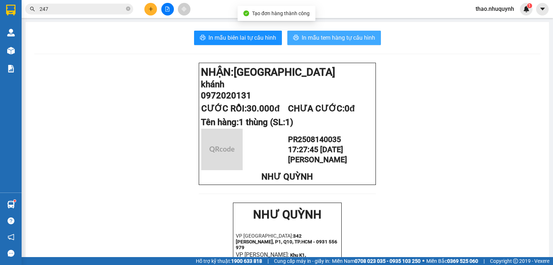
click at [302, 35] on span "In mẫu tem hàng tự cấu hình" at bounding box center [338, 37] width 73 height 9
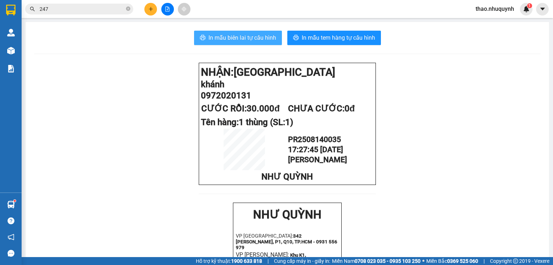
click at [215, 33] on span "In mẫu biên lai tự cấu hình" at bounding box center [242, 37] width 68 height 9
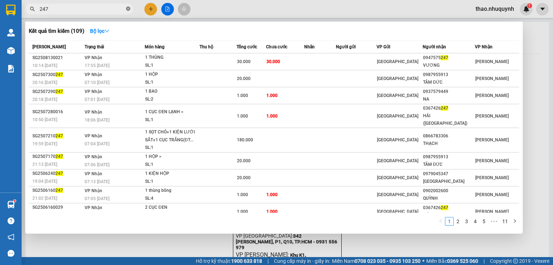
click at [129, 8] on icon "close-circle" at bounding box center [128, 8] width 4 height 4
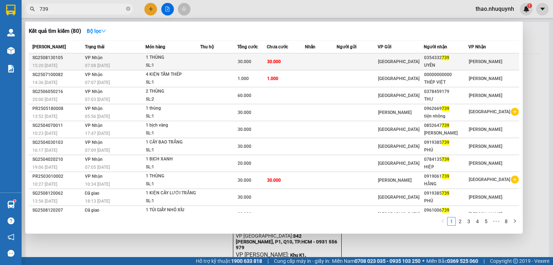
click at [148, 59] on div "1 THÙNG" at bounding box center [173, 58] width 54 height 8
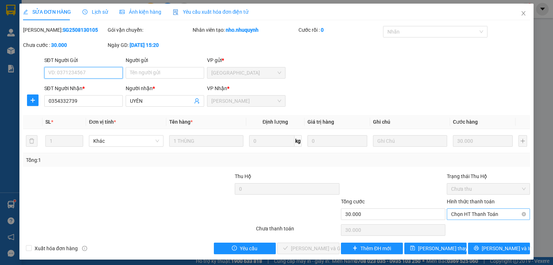
click at [452, 211] on span "Chọn HT Thanh Toán" at bounding box center [488, 213] width 74 height 11
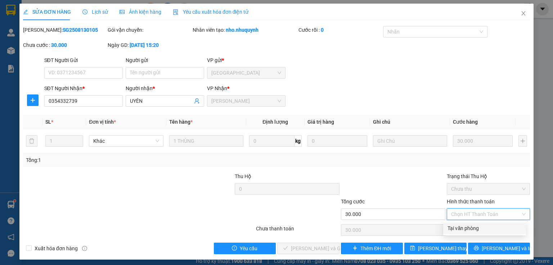
click at [455, 227] on div "Tại văn phòng" at bounding box center [484, 228] width 74 height 8
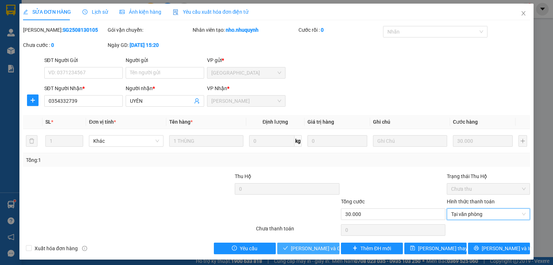
click at [292, 247] on span "[PERSON_NAME] và Giao hàng" at bounding box center [325, 248] width 69 height 8
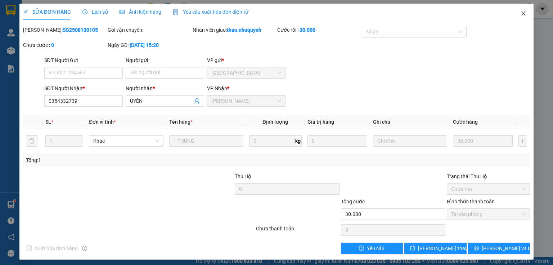
click at [520, 13] on icon "close" at bounding box center [523, 13] width 6 height 6
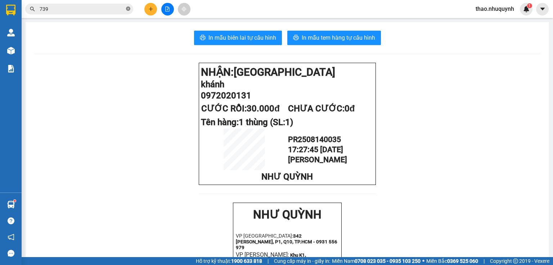
click at [128, 9] on icon "close-circle" at bounding box center [128, 8] width 4 height 4
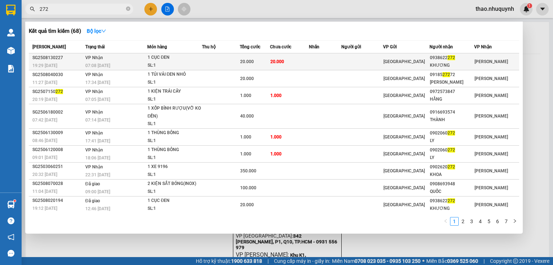
click at [132, 59] on td "VP Nhận 07:08 [DATE]" at bounding box center [115, 61] width 64 height 17
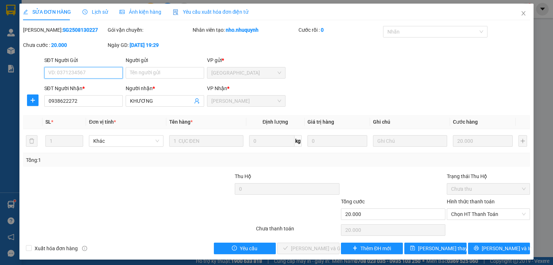
click at [472, 211] on span "Chọn HT Thanh Toán" at bounding box center [488, 213] width 74 height 11
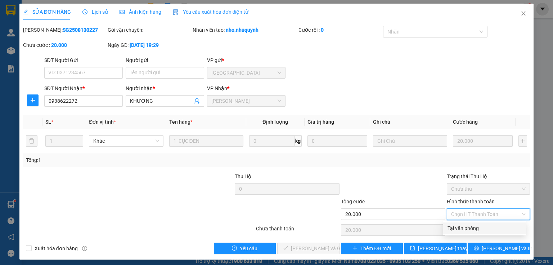
click at [467, 223] on div "Tại văn phòng" at bounding box center [484, 228] width 83 height 12
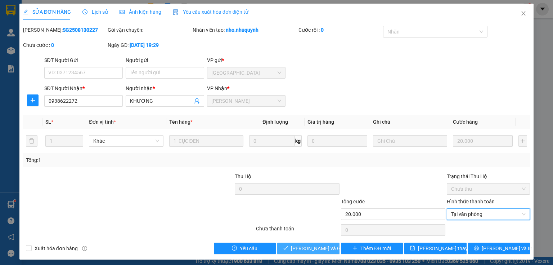
click at [309, 246] on span "[PERSON_NAME] và Giao hàng" at bounding box center [325, 248] width 69 height 8
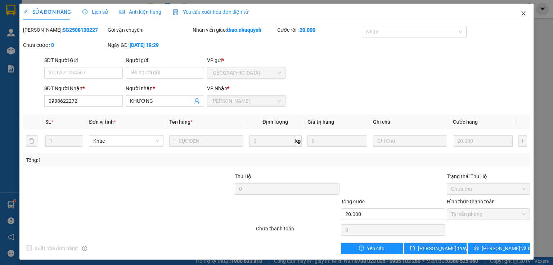
click at [520, 13] on icon "close" at bounding box center [523, 13] width 6 height 6
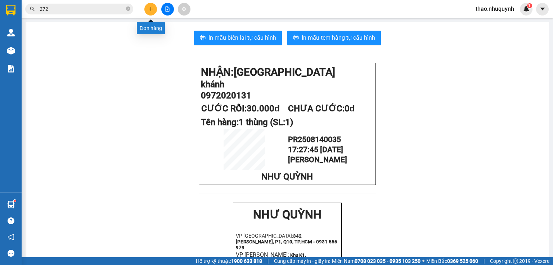
click at [151, 6] on icon "plus" at bounding box center [150, 8] width 5 height 5
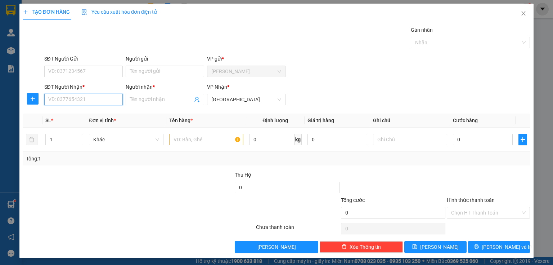
click at [69, 101] on input "SĐT Người Nhận *" at bounding box center [83, 100] width 78 height 12
click at [68, 109] on div "0919885638 - MAI" at bounding box center [82, 113] width 69 height 8
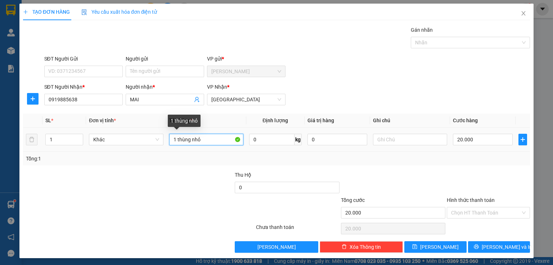
click at [191, 136] on input "1 thùng nhỏ" at bounding box center [206, 140] width 74 height 12
click at [199, 142] on input "1 thnhỏ" at bounding box center [206, 140] width 74 height 12
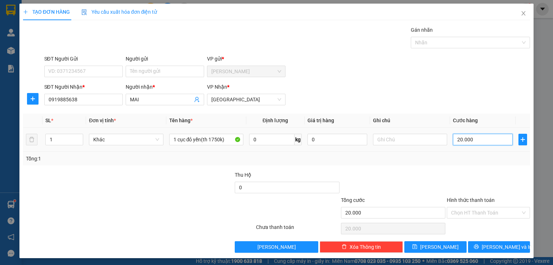
click at [473, 137] on input "20.000" at bounding box center [483, 140] width 60 height 12
click at [470, 213] on input "Hình thức thanh toán" at bounding box center [485, 212] width 69 height 11
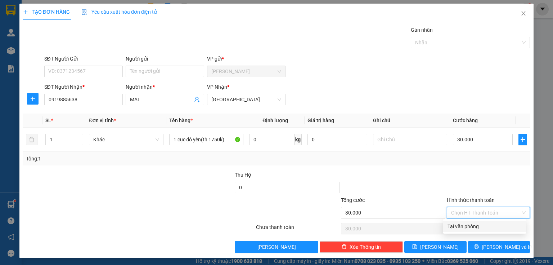
click at [455, 226] on div "Tại văn phòng" at bounding box center [484, 226] width 74 height 8
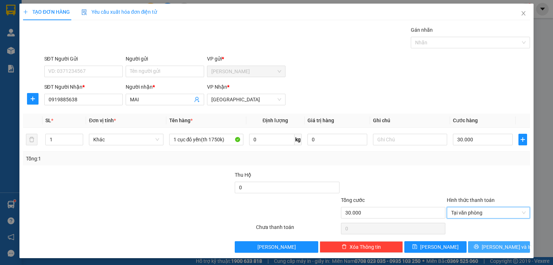
click at [475, 245] on button "[PERSON_NAME] và In" at bounding box center [499, 247] width 62 height 12
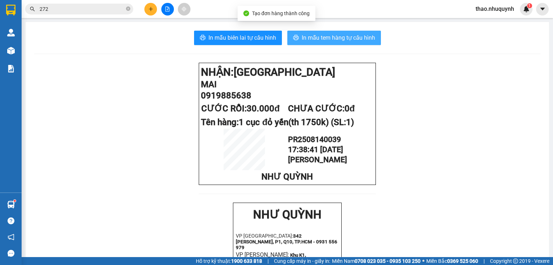
click at [336, 35] on span "In mẫu tem hàng tự cấu hình" at bounding box center [338, 37] width 73 height 9
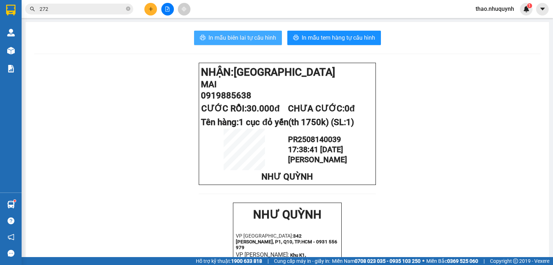
click at [223, 38] on span "In mẫu biên lai tự cấu hình" at bounding box center [242, 37] width 68 height 9
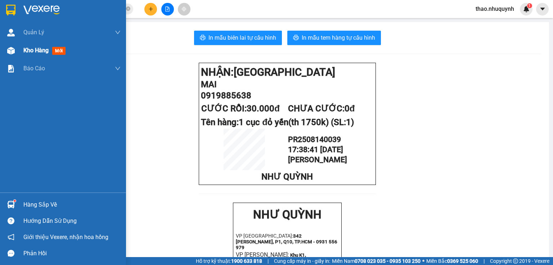
click at [42, 47] on span "Kho hàng" at bounding box center [35, 50] width 25 height 7
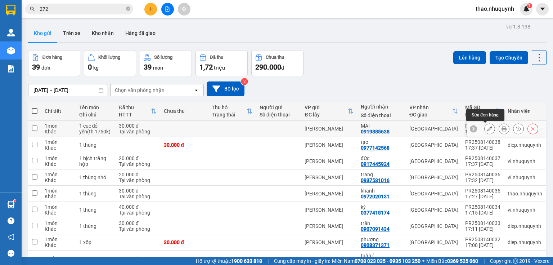
click at [487, 128] on icon at bounding box center [489, 128] width 5 height 5
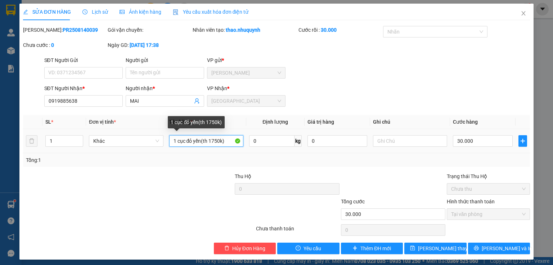
click at [214, 141] on input "1 cục đỏ yến(th 1750k)" at bounding box center [206, 141] width 74 height 12
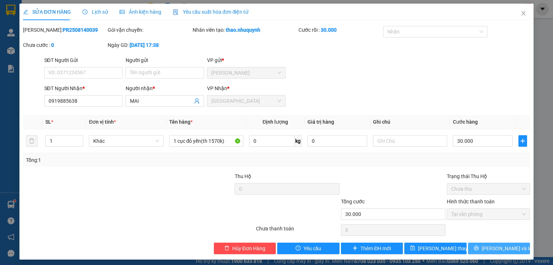
click at [479, 246] on icon "printer" at bounding box center [476, 247] width 5 height 5
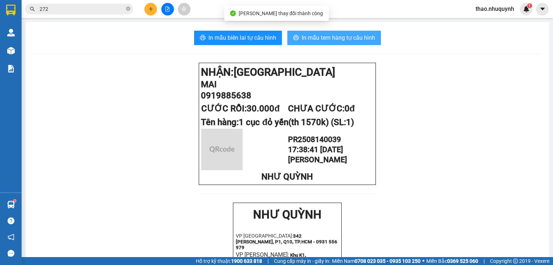
click at [319, 37] on span "In mẫu tem hàng tự cấu hình" at bounding box center [338, 37] width 73 height 9
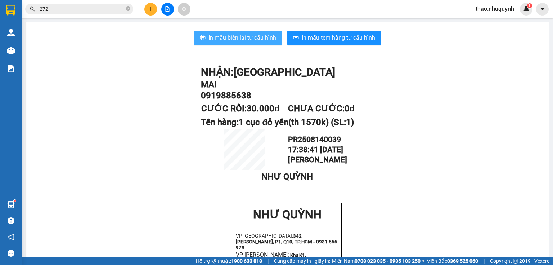
click at [243, 41] on span "In mẫu biên lai tự cấu hình" at bounding box center [242, 37] width 68 height 9
click at [234, 33] on span "In mẫu biên lai tự cấu hình" at bounding box center [242, 37] width 68 height 9
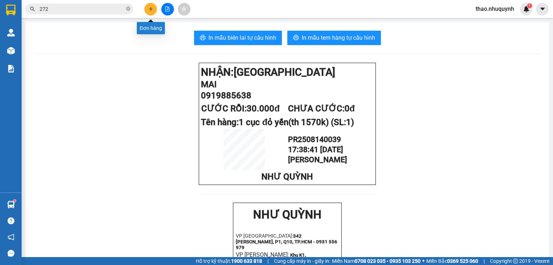
click at [151, 6] on icon "plus" at bounding box center [150, 8] width 5 height 5
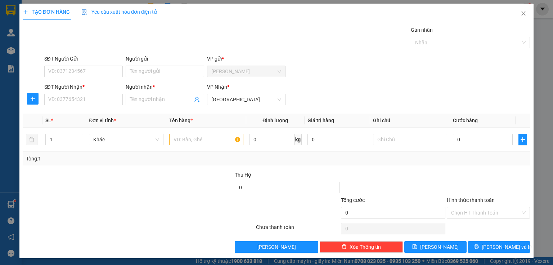
click at [143, 105] on div "Người nhận * Tên người nhận" at bounding box center [165, 95] width 78 height 25
click at [141, 94] on span at bounding box center [165, 100] width 78 height 12
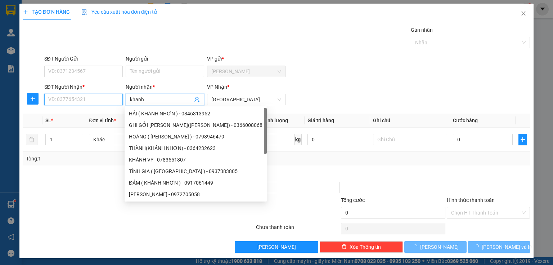
click at [64, 99] on input "SĐT Người Nhận *" at bounding box center [83, 100] width 78 height 12
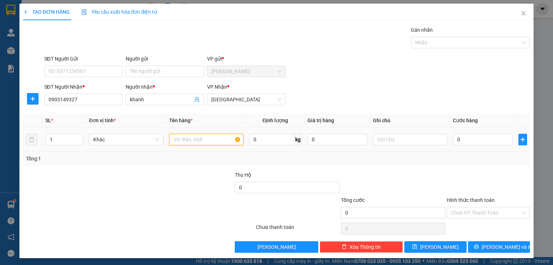
click at [177, 140] on input "text" at bounding box center [206, 140] width 74 height 12
click at [468, 139] on input "0" at bounding box center [483, 140] width 60 height 12
click at [458, 205] on div "Hình thức thanh toán" at bounding box center [488, 201] width 83 height 11
click at [458, 209] on input "Hình thức thanh toán" at bounding box center [485, 212] width 69 height 11
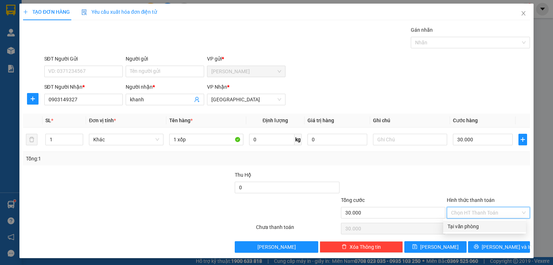
click at [458, 228] on div "Tại văn phòng" at bounding box center [484, 226] width 74 height 8
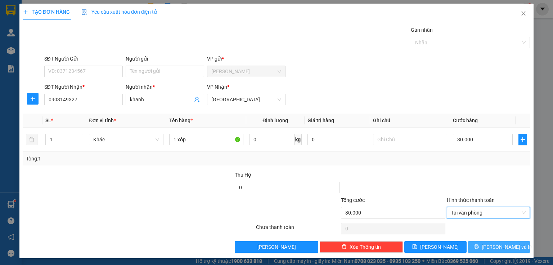
click at [482, 250] on button "[PERSON_NAME] và In" at bounding box center [499, 247] width 62 height 12
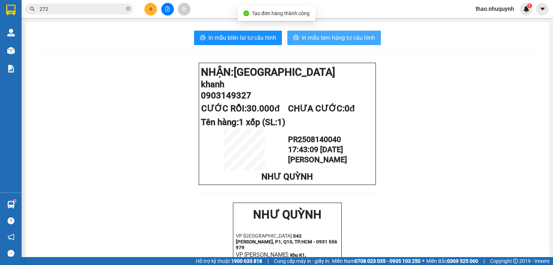
click at [309, 37] on span "In mẫu tem hàng tự cấu hình" at bounding box center [338, 37] width 73 height 9
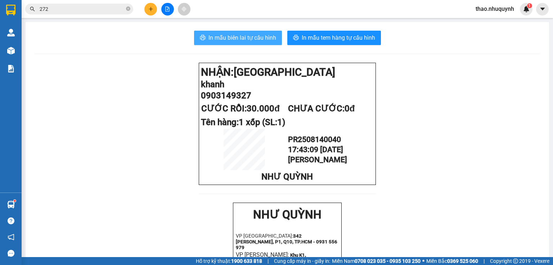
click at [224, 40] on span "In mẫu biên lai tự cấu hình" at bounding box center [242, 37] width 68 height 9
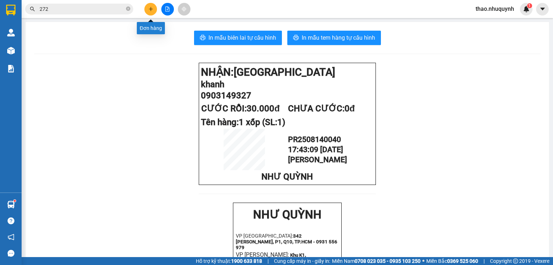
click at [151, 8] on icon "plus" at bounding box center [150, 9] width 0 height 4
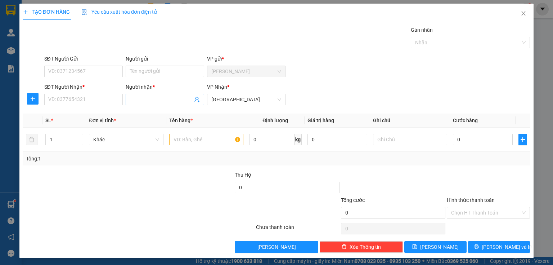
click at [137, 99] on input "Người nhận *" at bounding box center [161, 99] width 63 height 8
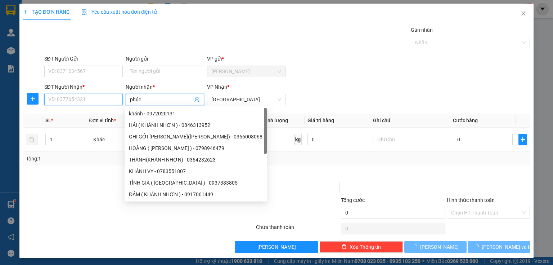
click at [82, 96] on input "SĐT Người Nhận *" at bounding box center [83, 100] width 78 height 12
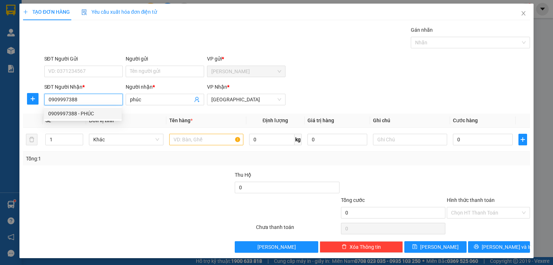
click at [70, 116] on div "0909997388 - PHÚC" at bounding box center [82, 113] width 69 height 8
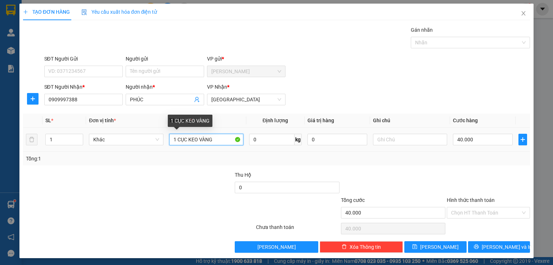
click at [218, 137] on input "1 CỤC KEO VÀNG" at bounding box center [206, 140] width 74 height 12
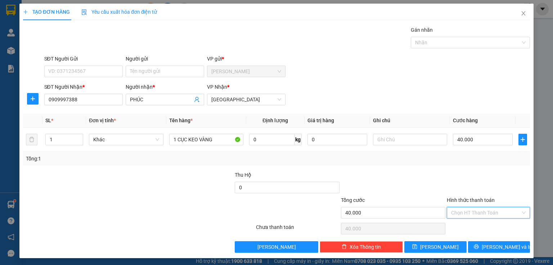
click at [460, 211] on input "Hình thức thanh toán" at bounding box center [485, 212] width 69 height 11
click at [460, 227] on div "Tại văn phòng" at bounding box center [484, 226] width 74 height 8
click at [490, 244] on span "[PERSON_NAME] và In" at bounding box center [507, 247] width 50 height 8
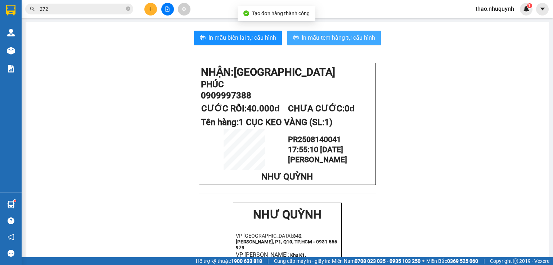
click at [314, 41] on span "In mẫu tem hàng tự cấu hình" at bounding box center [338, 37] width 73 height 9
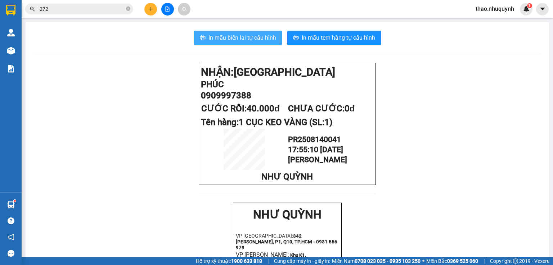
click at [243, 38] on span "In mẫu biên lai tự cấu hình" at bounding box center [242, 37] width 68 height 9
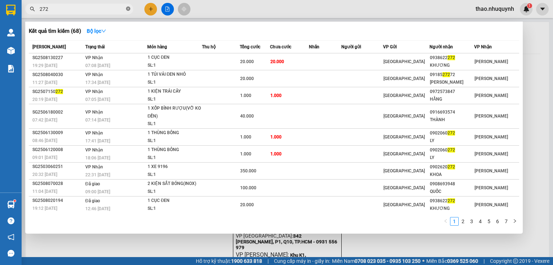
click at [128, 6] on icon "close-circle" at bounding box center [128, 8] width 4 height 4
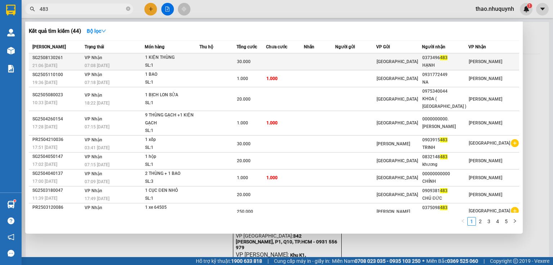
click at [135, 54] on td "VP Nhận 07:08 [DATE]" at bounding box center [114, 61] width 62 height 17
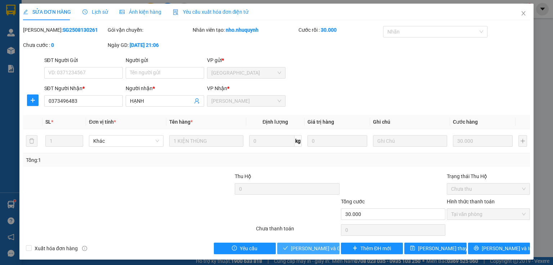
click at [302, 248] on span "[PERSON_NAME] và Giao hàng" at bounding box center [325, 248] width 69 height 8
